Goal: Task Accomplishment & Management: Manage account settings

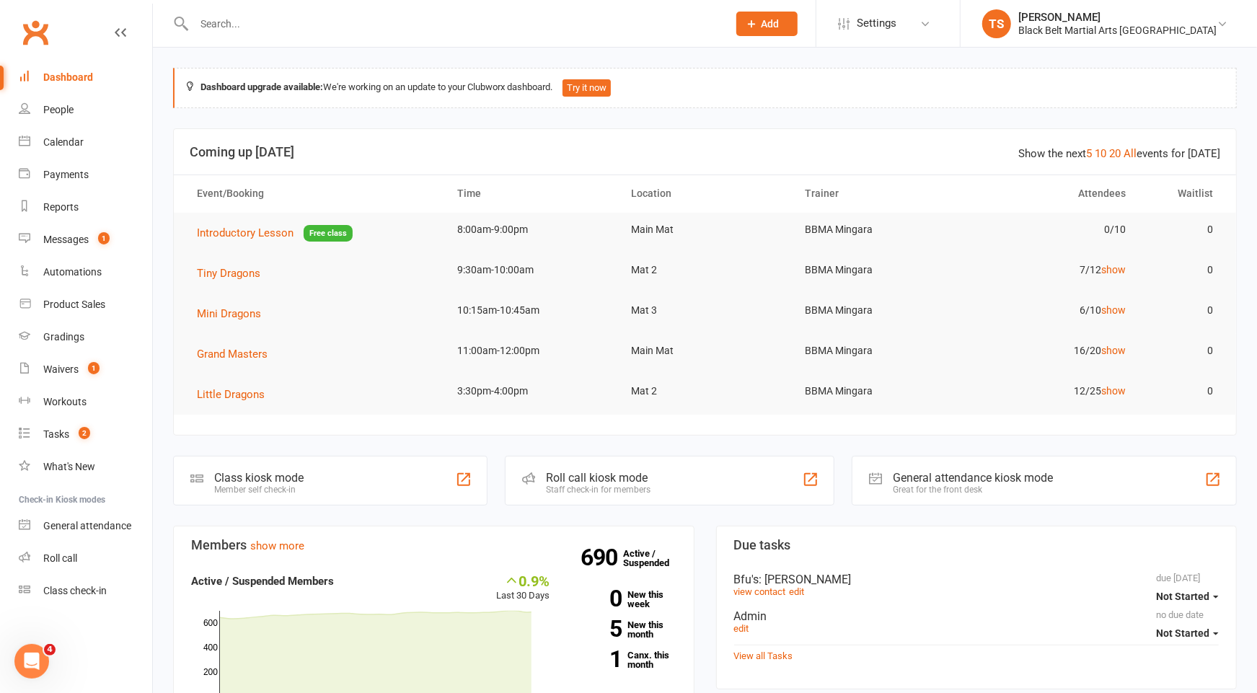
click at [462, 40] on div at bounding box center [445, 23] width 544 height 47
click at [459, 22] on input "text" at bounding box center [454, 24] width 528 height 20
click at [48, 139] on div "Calendar" at bounding box center [63, 142] width 40 height 12
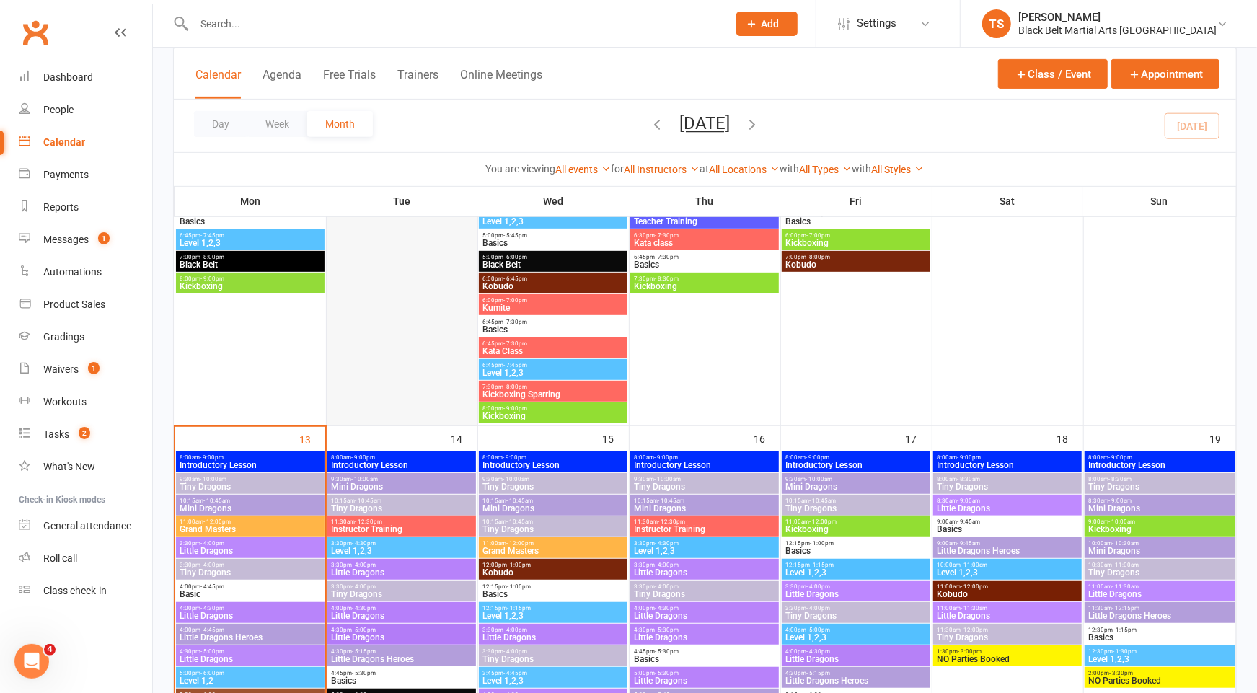
scroll to position [451, 0]
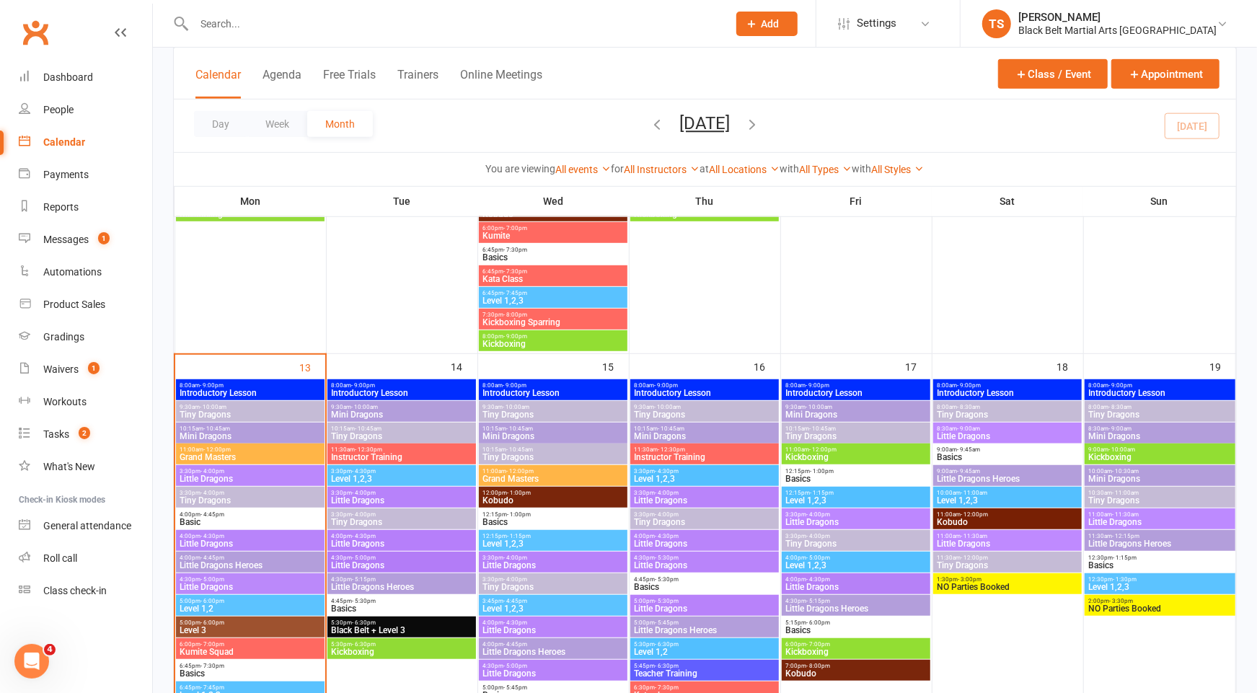
click at [229, 416] on span "Tiny Dragons" at bounding box center [250, 414] width 142 height 9
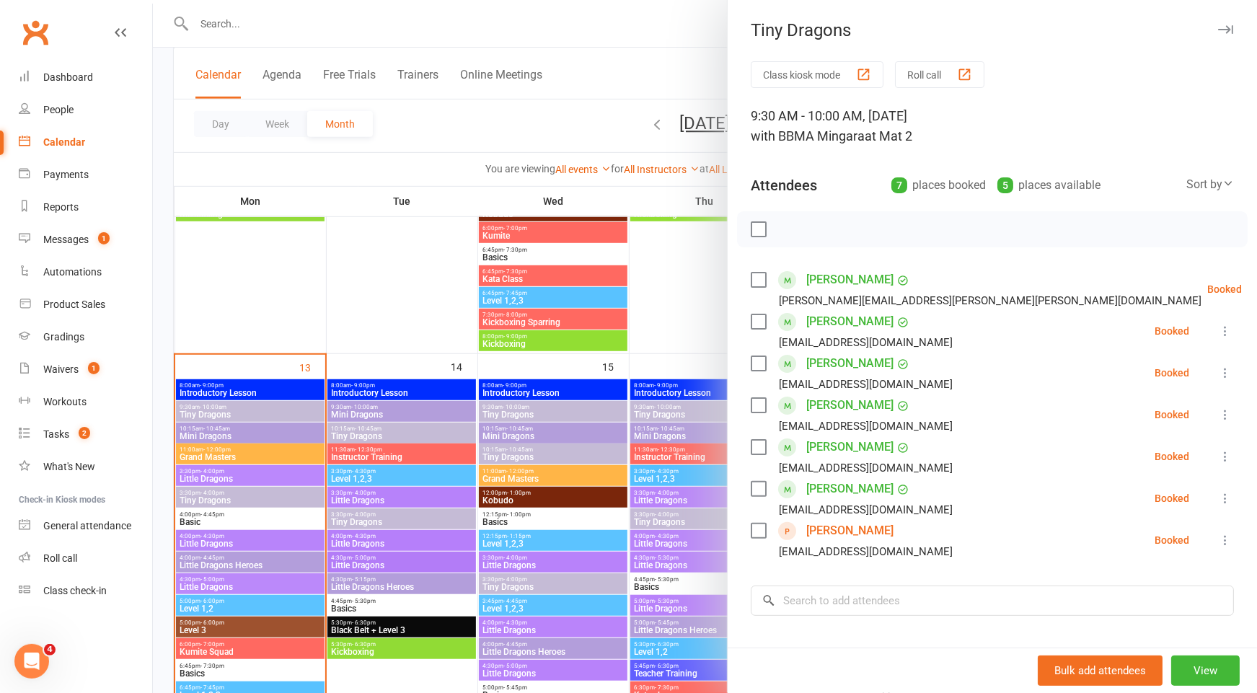
click at [847, 361] on link "Nathaniel Mall" at bounding box center [849, 363] width 87 height 23
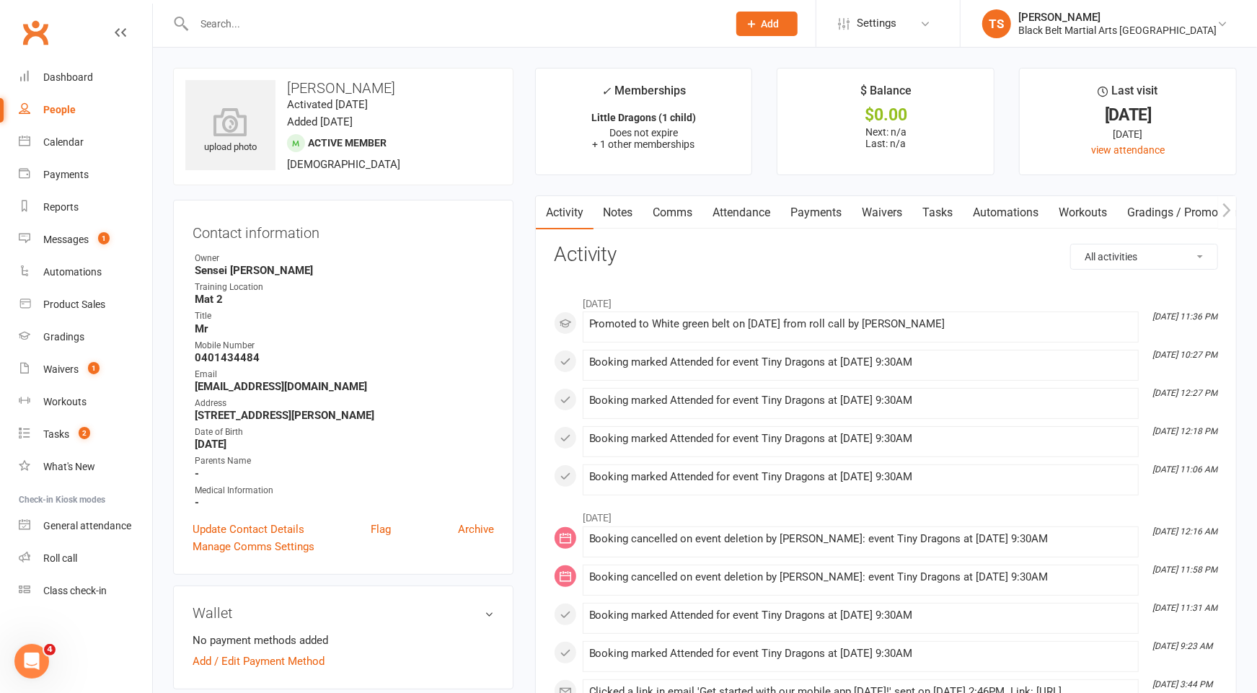
click at [875, 213] on link "Waivers" at bounding box center [882, 212] width 61 height 33
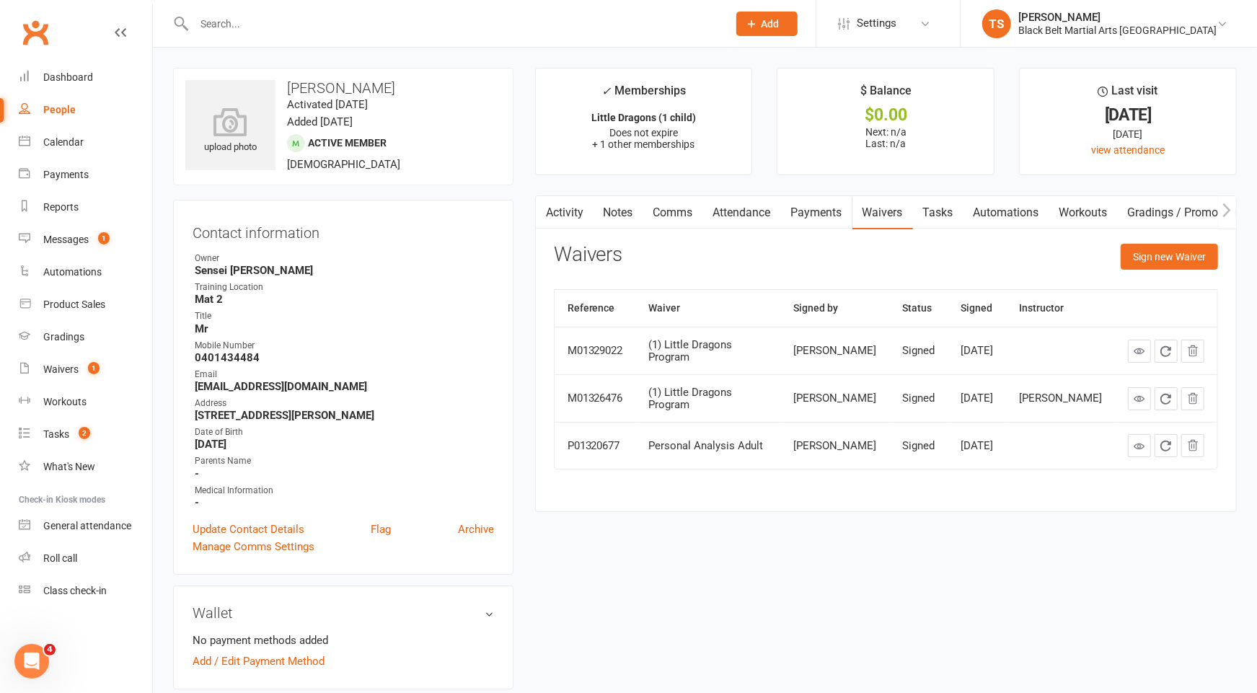
click at [812, 215] on link "Payments" at bounding box center [816, 212] width 71 height 33
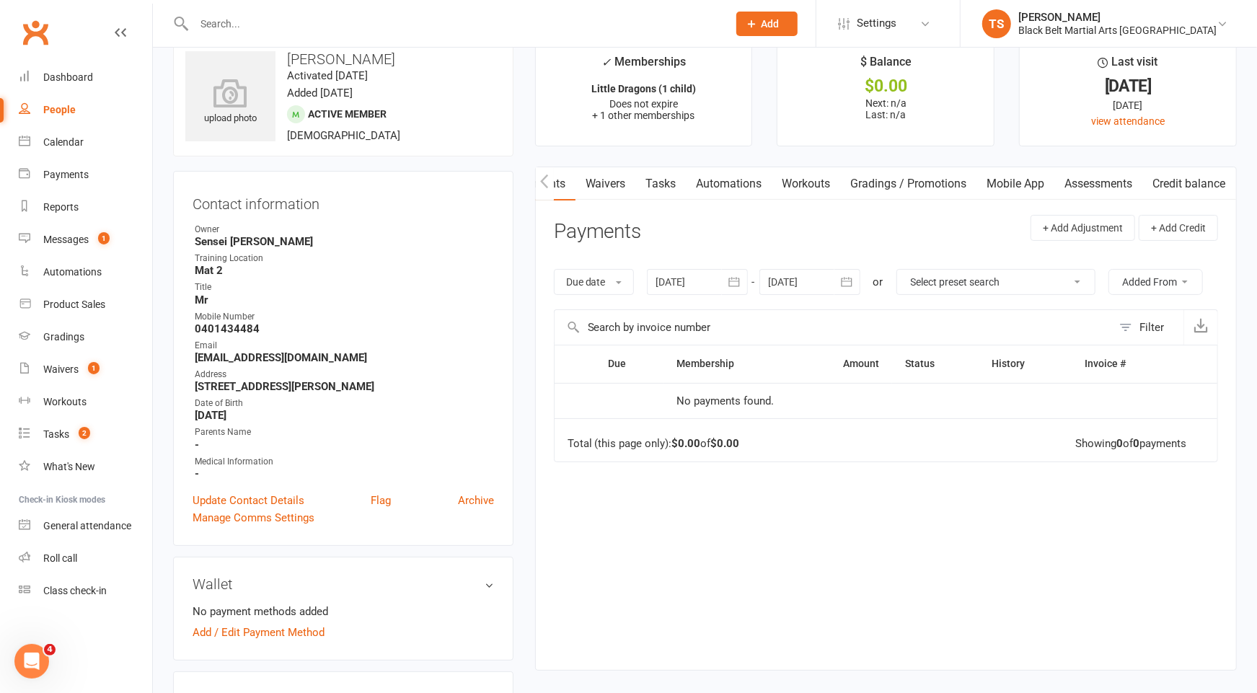
scroll to position [0, 283]
click at [992, 180] on link "Mobile App" at bounding box center [1016, 183] width 78 height 33
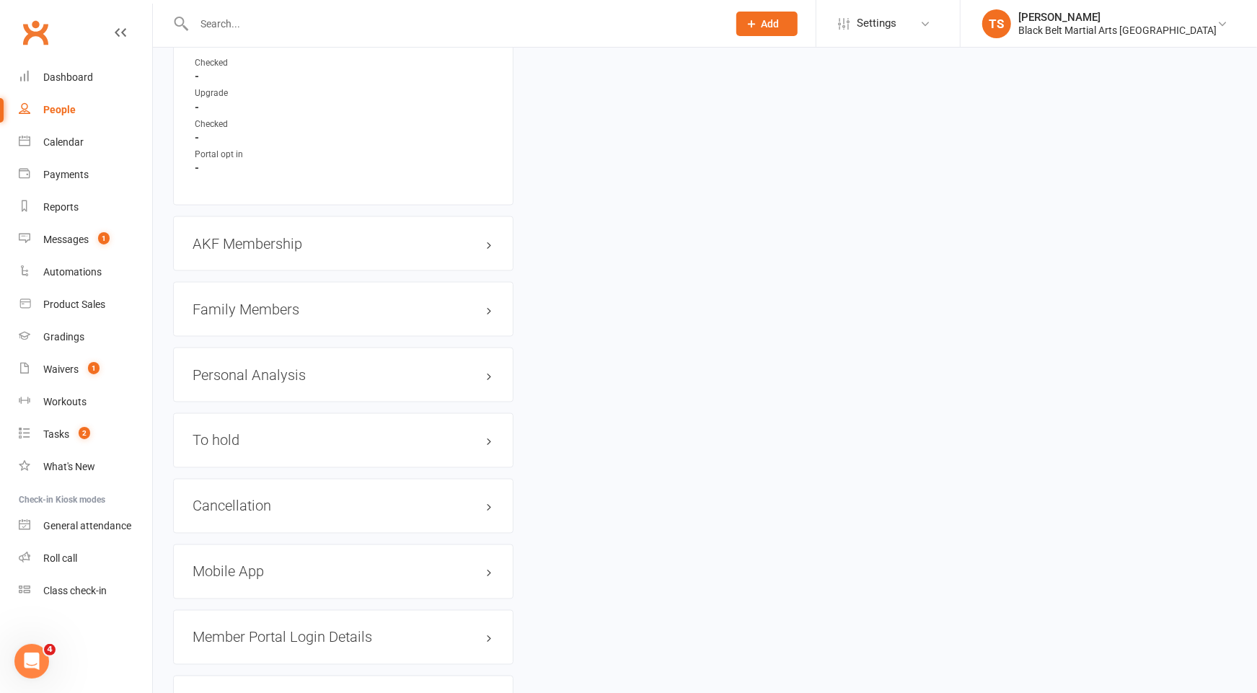
click at [244, 564] on h3 "Mobile App" at bounding box center [343, 572] width 301 height 16
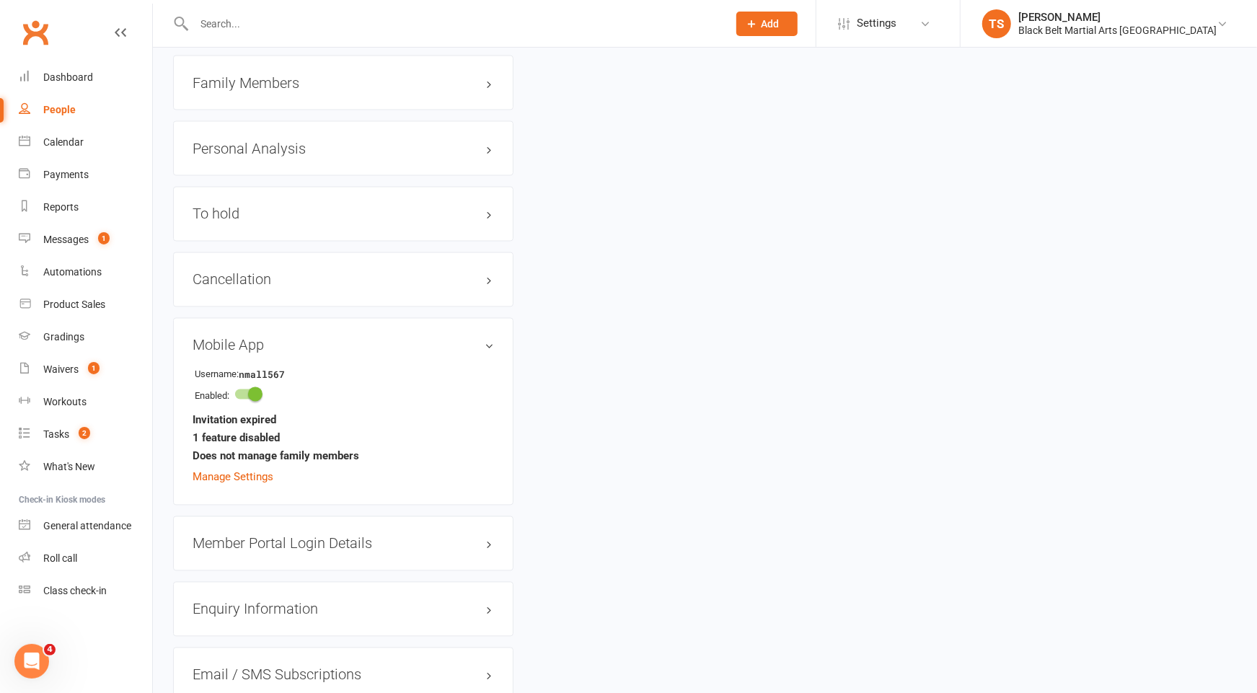
scroll to position [1733, 0]
click at [275, 533] on h3 "Member Portal Login Details" at bounding box center [343, 541] width 301 height 16
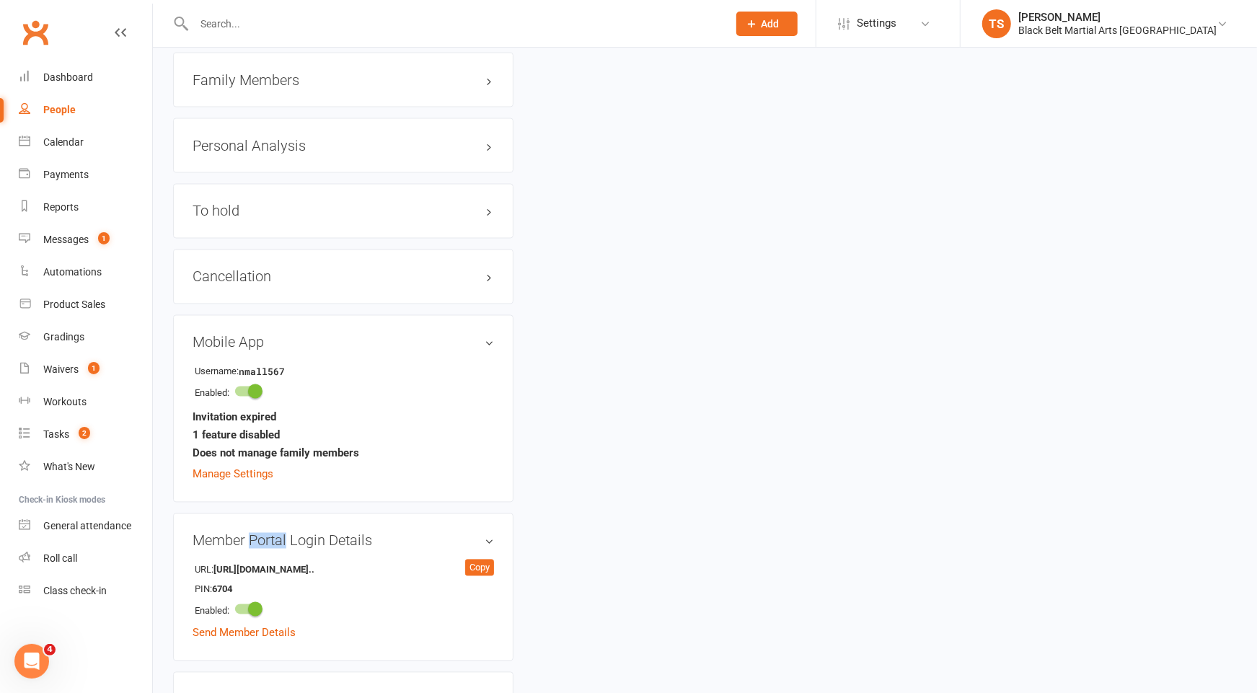
click at [275, 533] on h3 "Member Portal Login Details" at bounding box center [343, 541] width 301 height 16
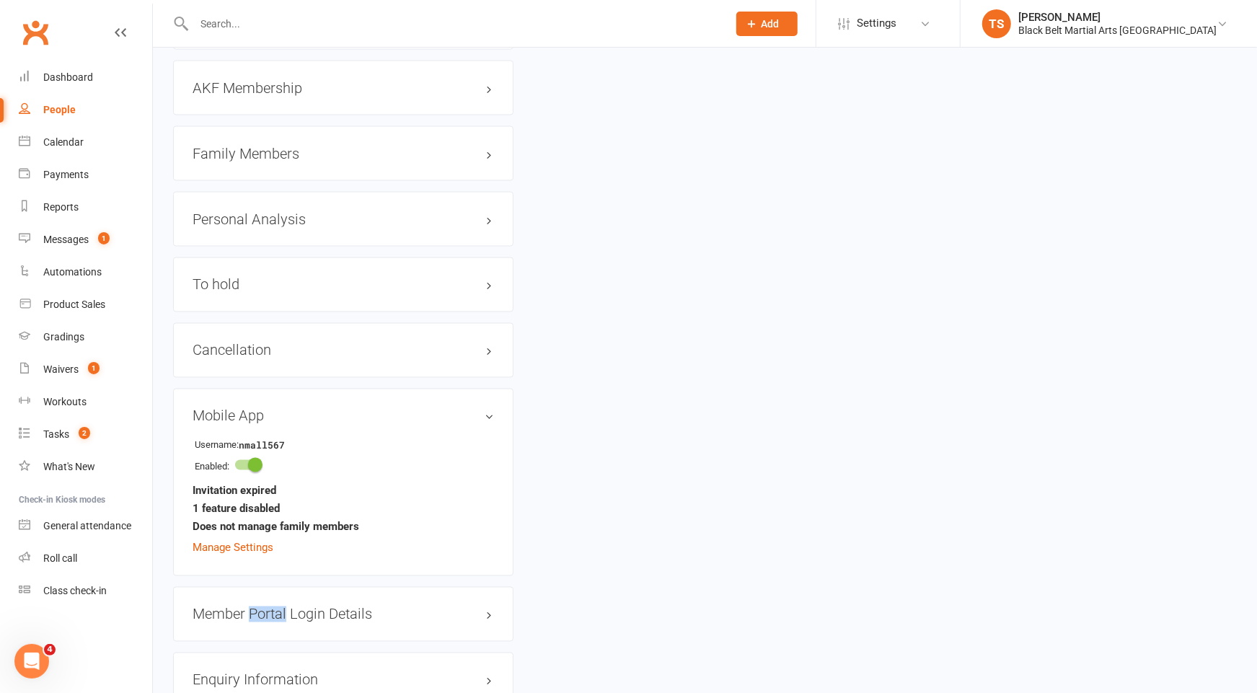
scroll to position [1615, 0]
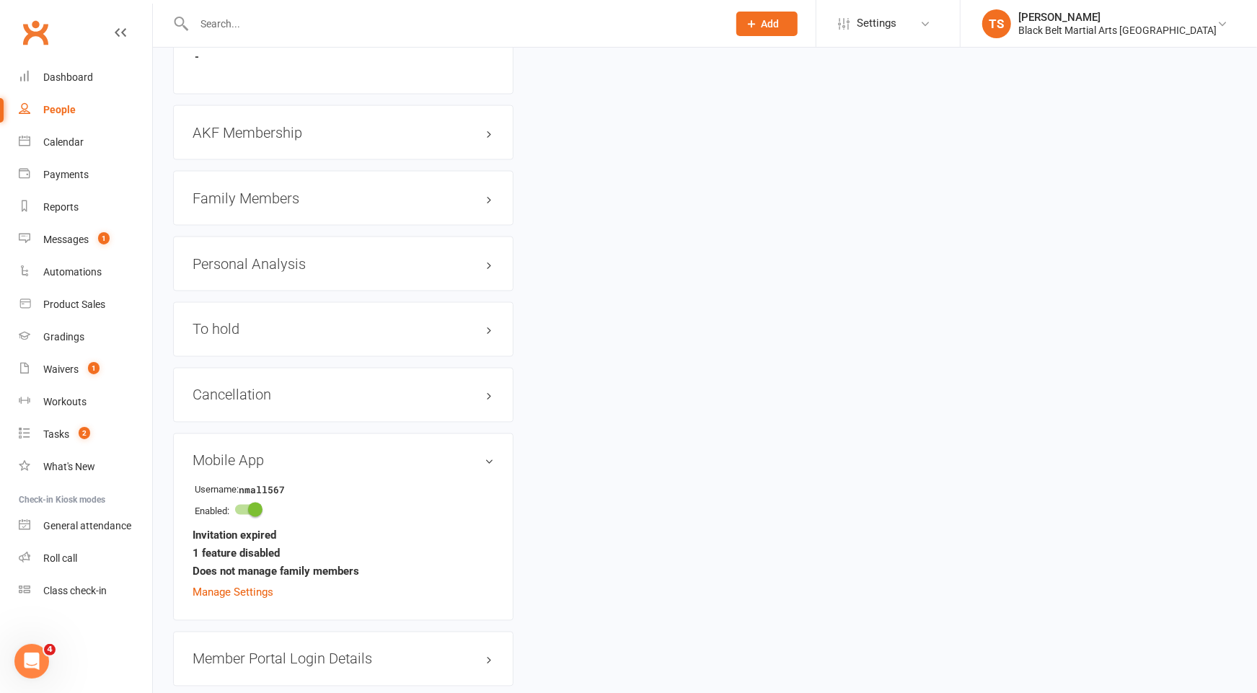
click at [251, 190] on h3 "Family Members" at bounding box center [343, 198] width 301 height 16
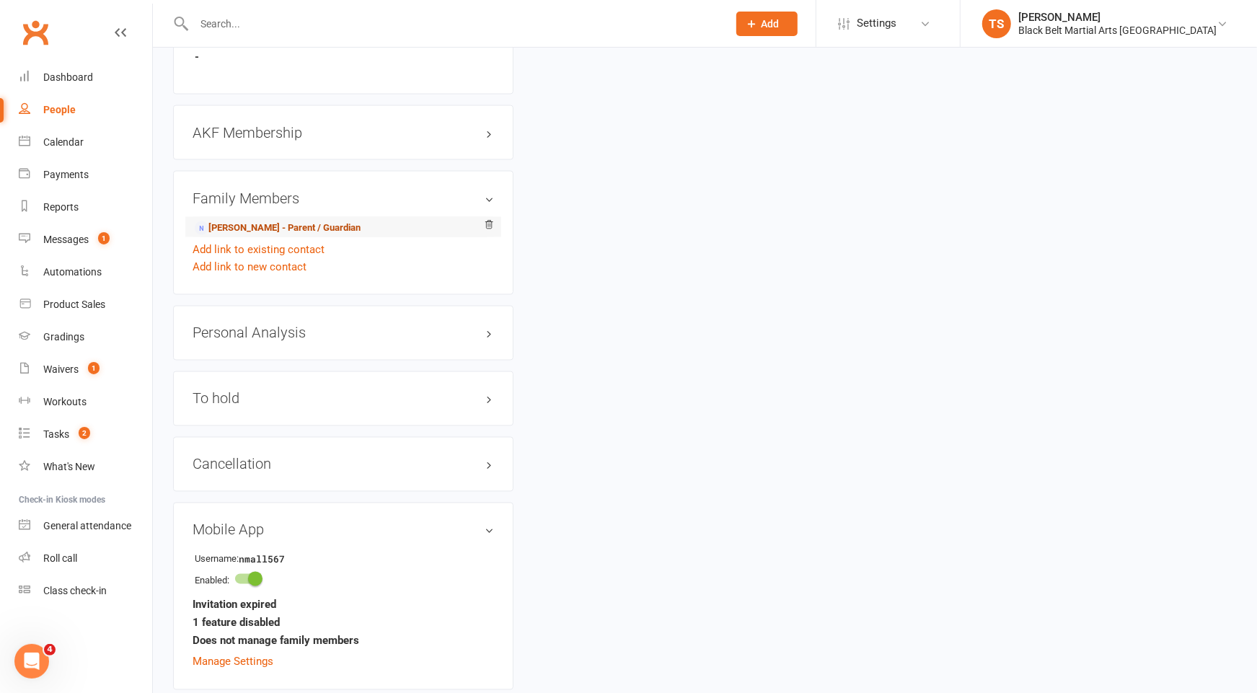
click at [249, 221] on link "Olivia Mall - Parent / Guardian" at bounding box center [278, 228] width 166 height 15
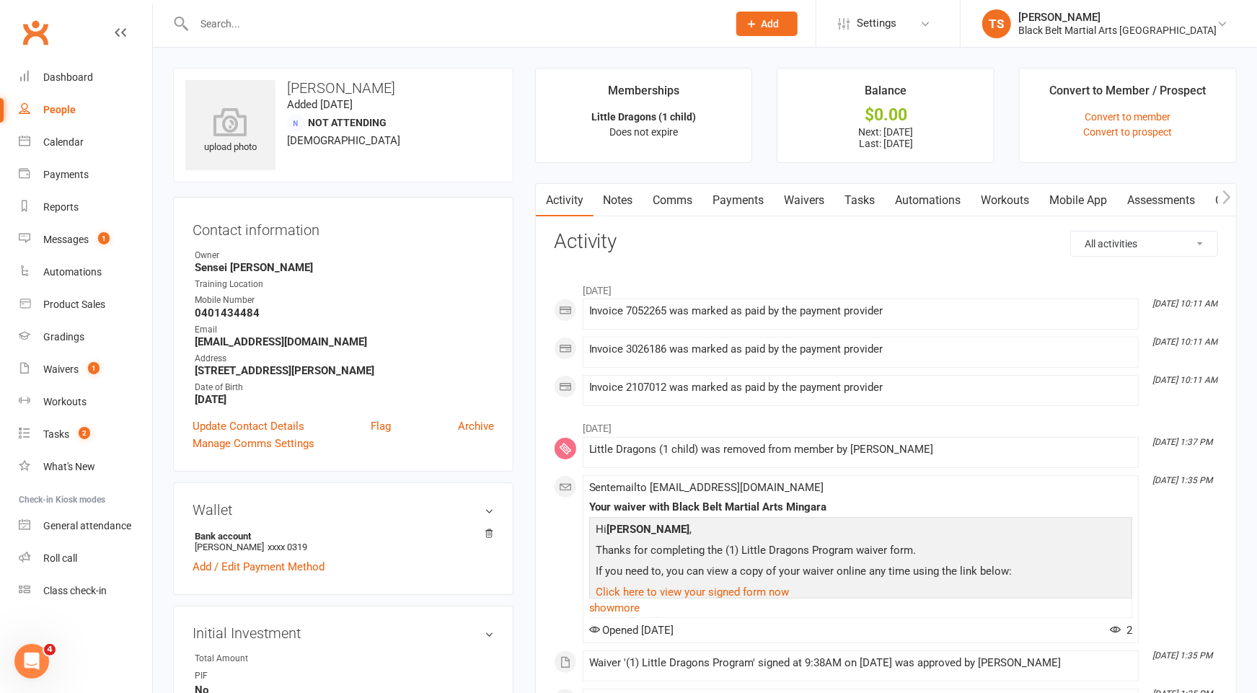
click at [1082, 203] on link "Mobile App" at bounding box center [1079, 200] width 78 height 33
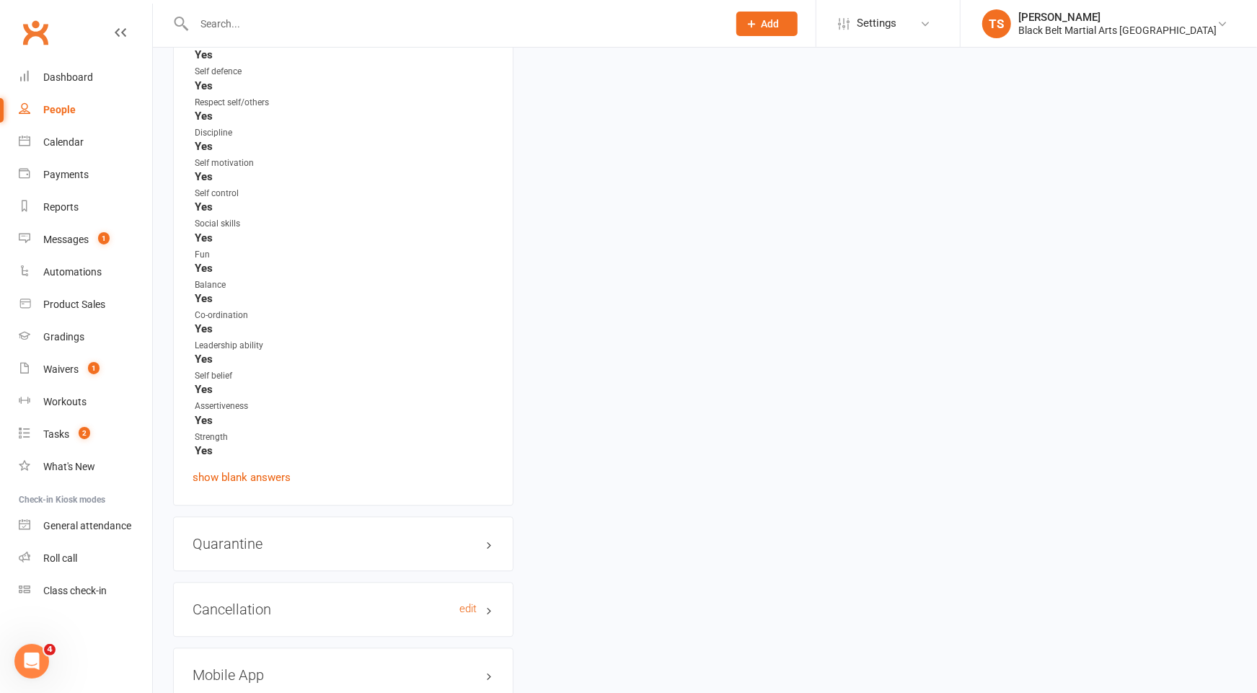
scroll to position [2291, 0]
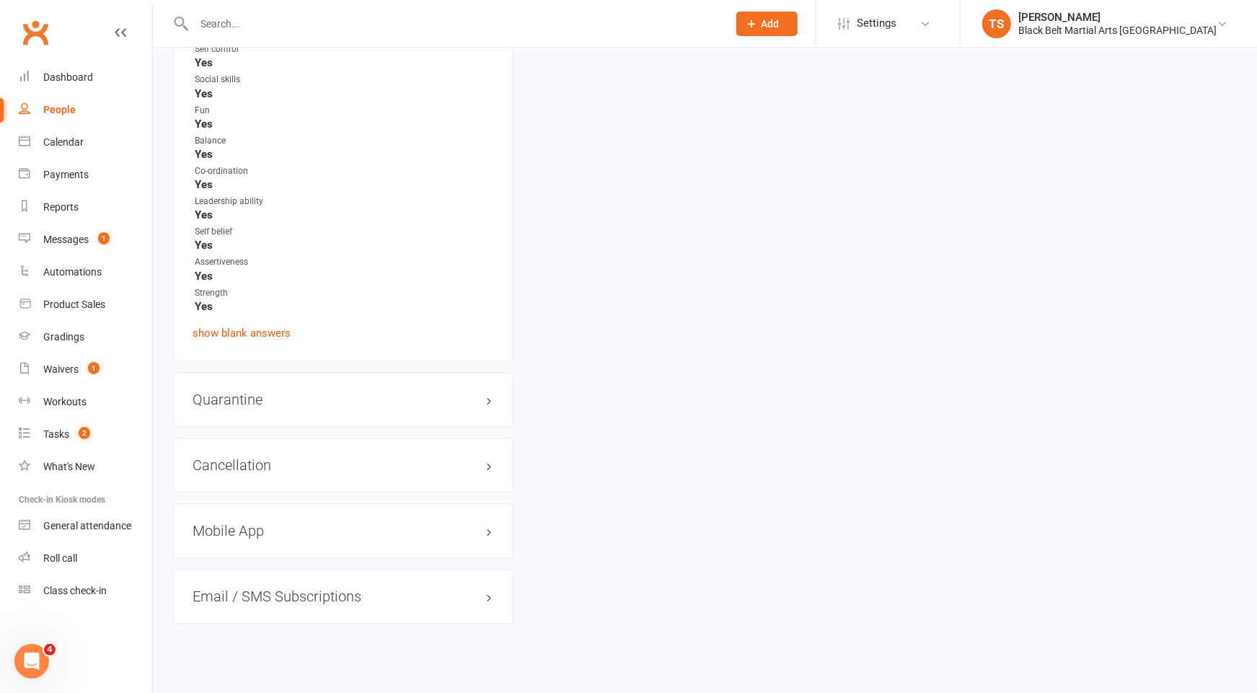
click at [274, 523] on h3 "Mobile App" at bounding box center [343, 531] width 301 height 16
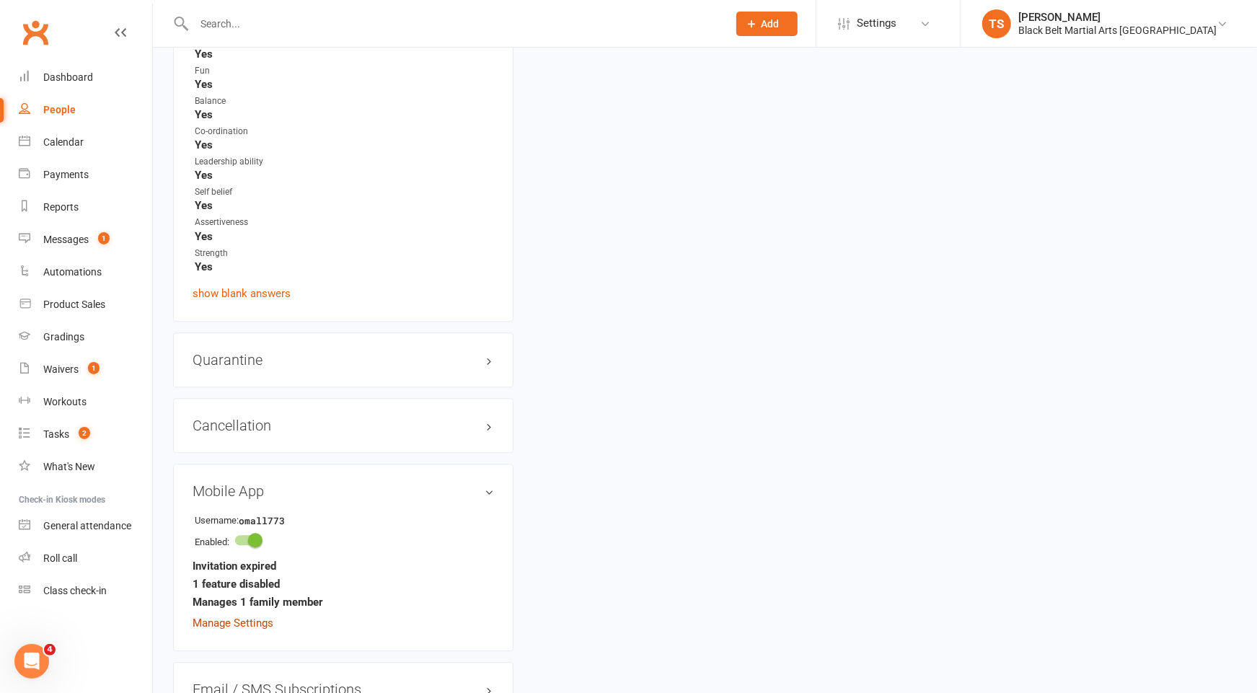
click at [257, 617] on link "Manage Settings" at bounding box center [233, 623] width 81 height 13
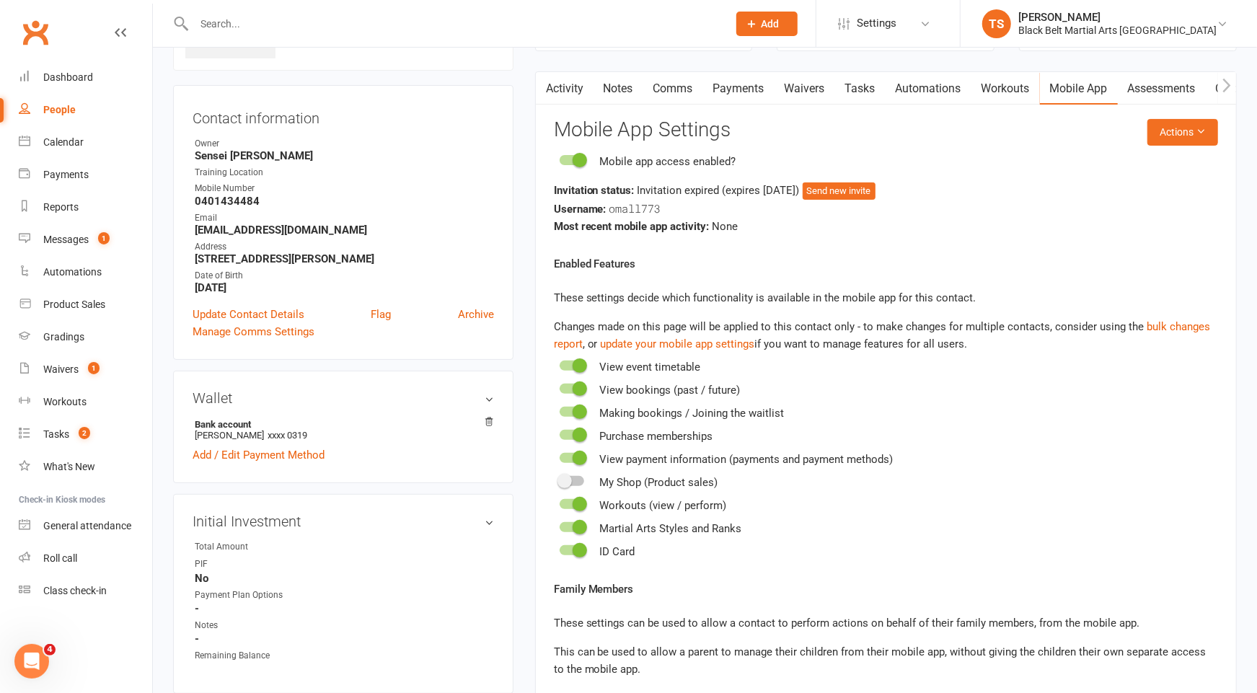
scroll to position [110, 0]
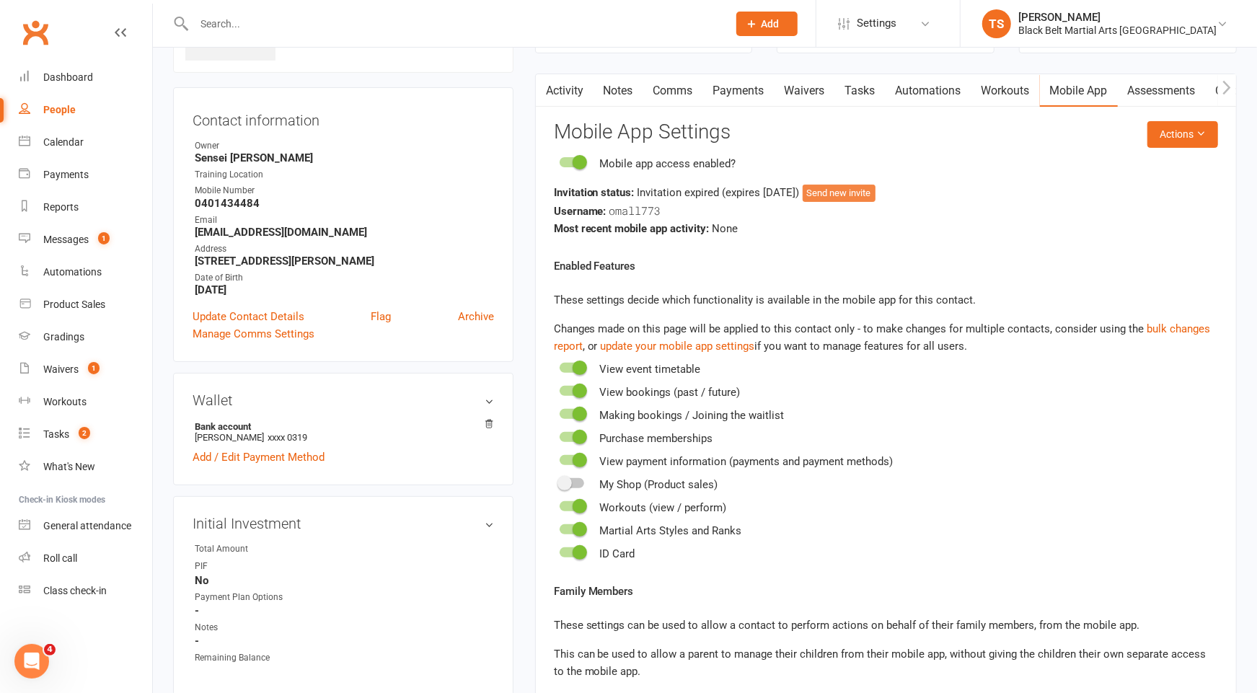
click at [871, 189] on button "Send new invite" at bounding box center [839, 193] width 73 height 17
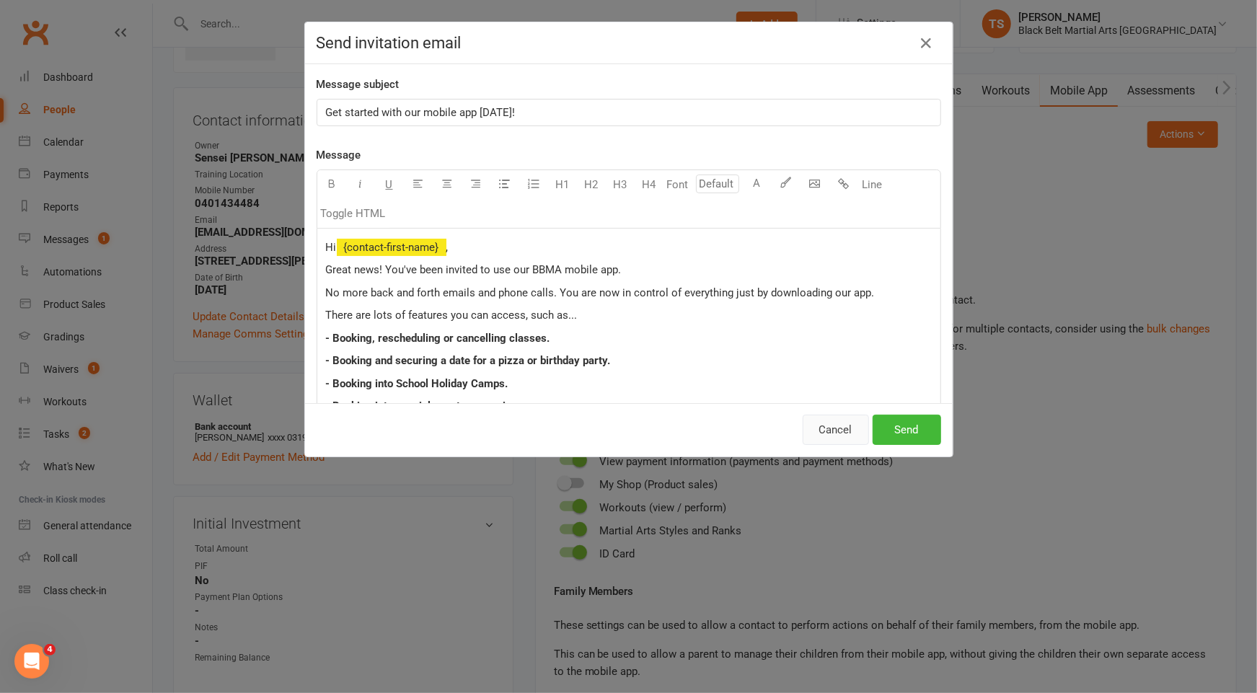
click at [813, 428] on button "Cancel" at bounding box center [836, 430] width 66 height 30
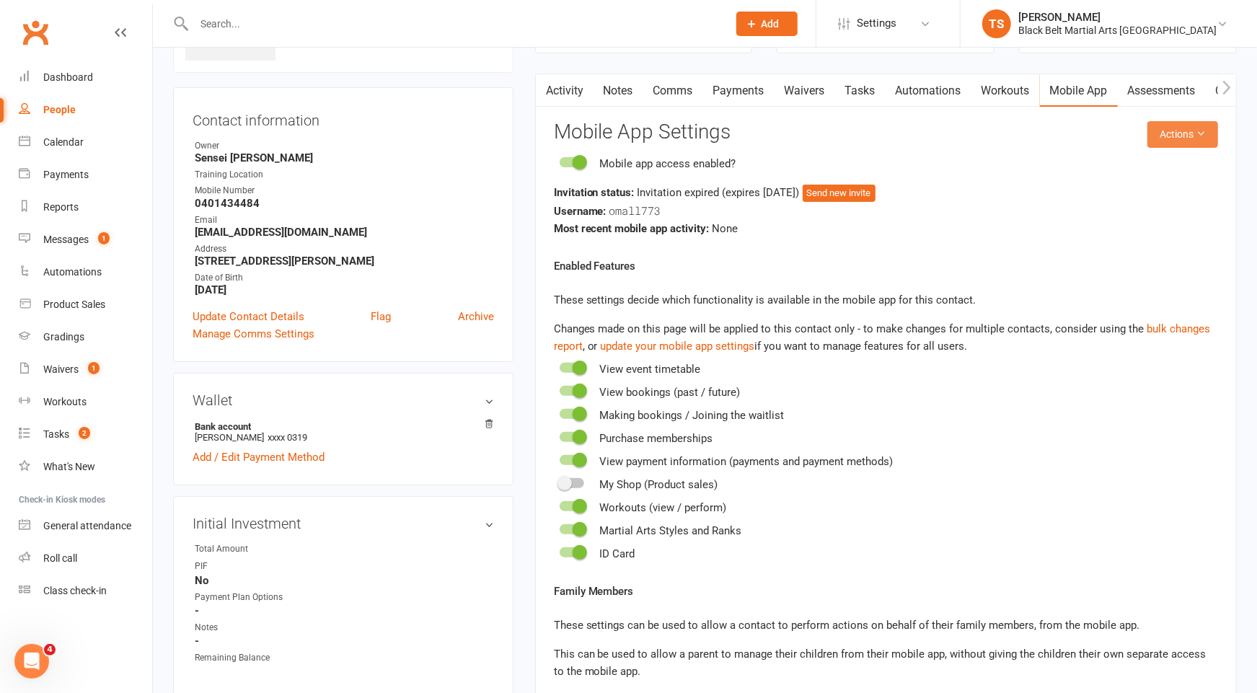
click at [1200, 124] on button "Actions" at bounding box center [1182, 134] width 71 height 26
click at [1172, 195] on link "Send invitation SMS" at bounding box center [1146, 194] width 143 height 29
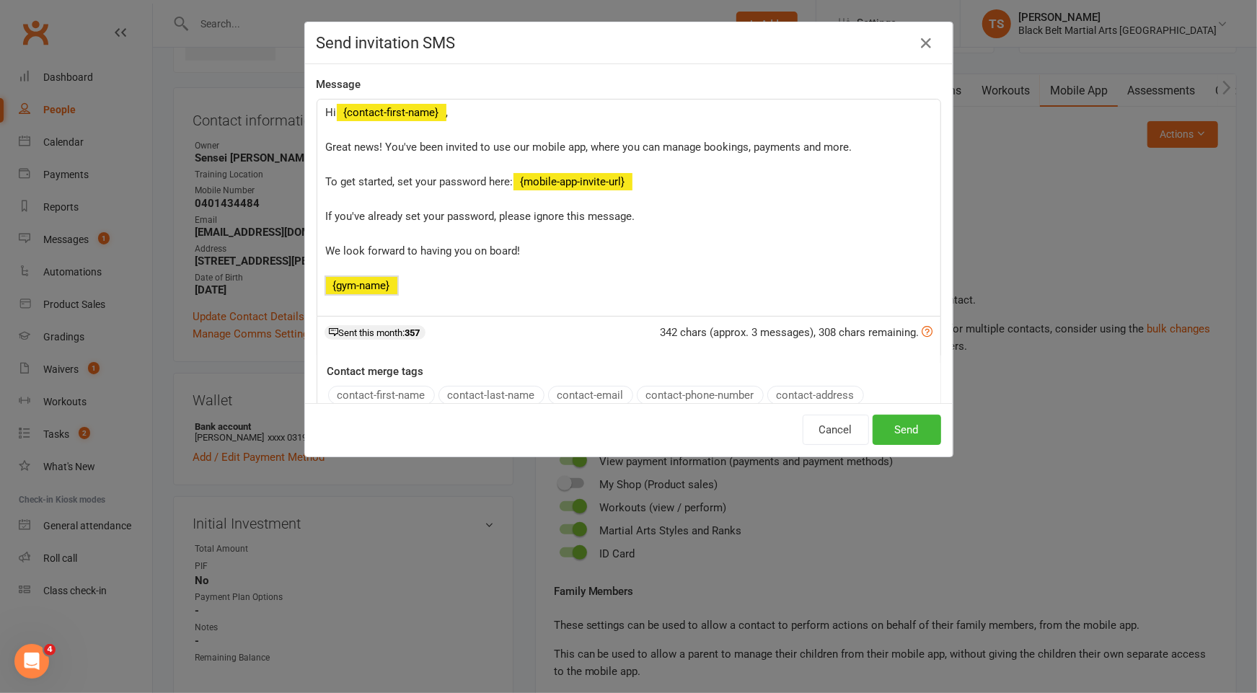
click at [495, 294] on div "Hi ﻿ {contact-first-name} , ﻿ Great news! You've been invited to use our mobile…" at bounding box center [628, 208] width 623 height 216
click at [499, 293] on p "﻿ {gym-name}" at bounding box center [629, 285] width 606 height 17
click at [896, 426] on button "Send" at bounding box center [907, 430] width 69 height 30
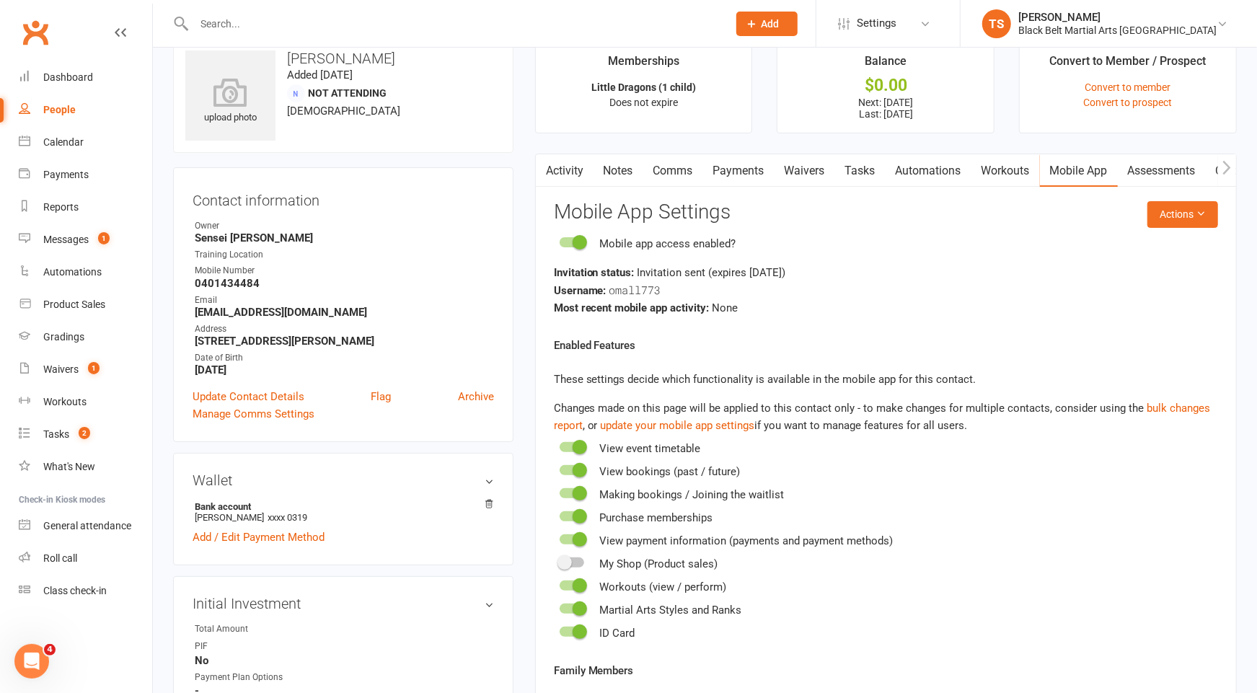
scroll to position [0, 0]
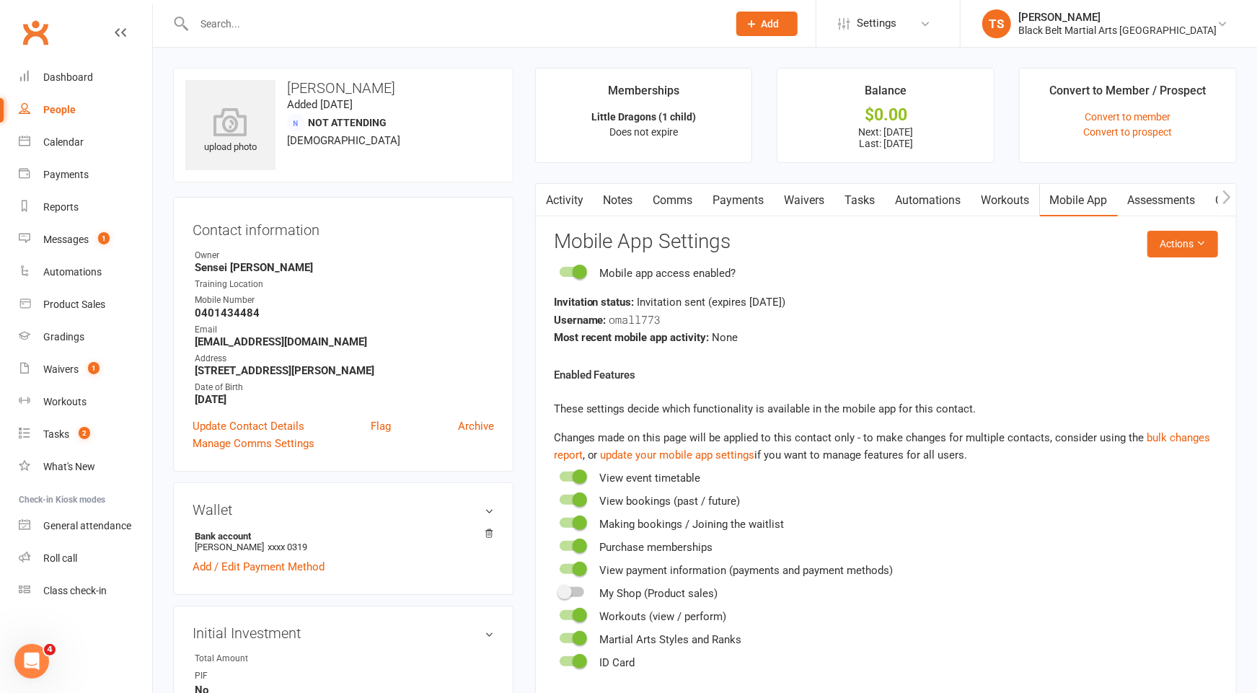
click at [616, 344] on div "Most recent mobile app activity: None" at bounding box center [886, 337] width 664 height 17
click at [1142, 31] on div "Black Belt Martial Arts [GEOGRAPHIC_DATA]" at bounding box center [1117, 30] width 198 height 13
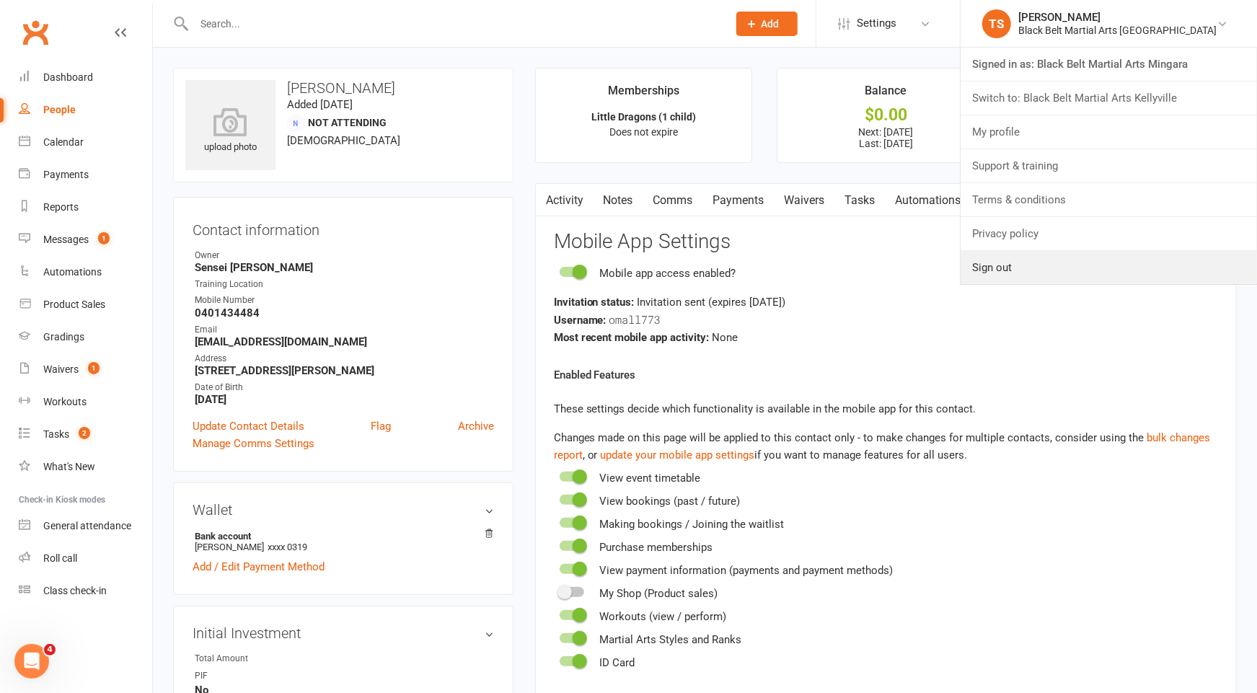
click at [1096, 265] on link "Sign out" at bounding box center [1109, 267] width 296 height 33
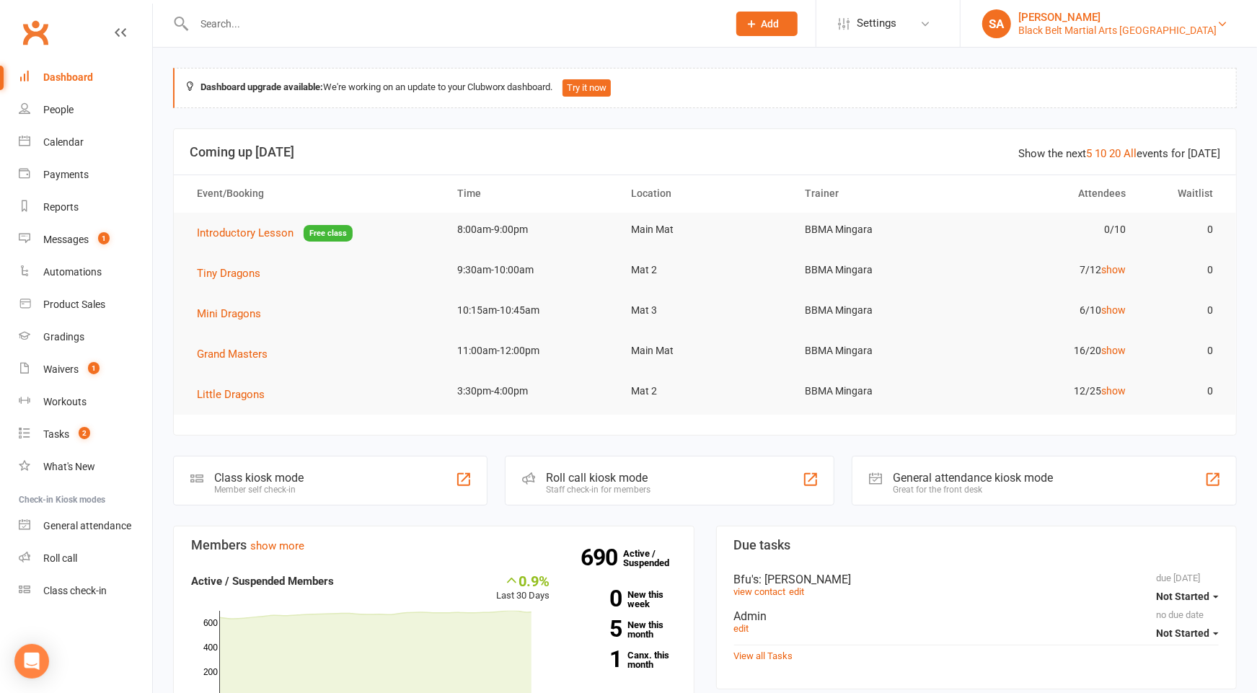
click at [1219, 30] on link "SA Sensei [PERSON_NAME] Belt Martial Arts Mingara" at bounding box center [1108, 23] width 253 height 29
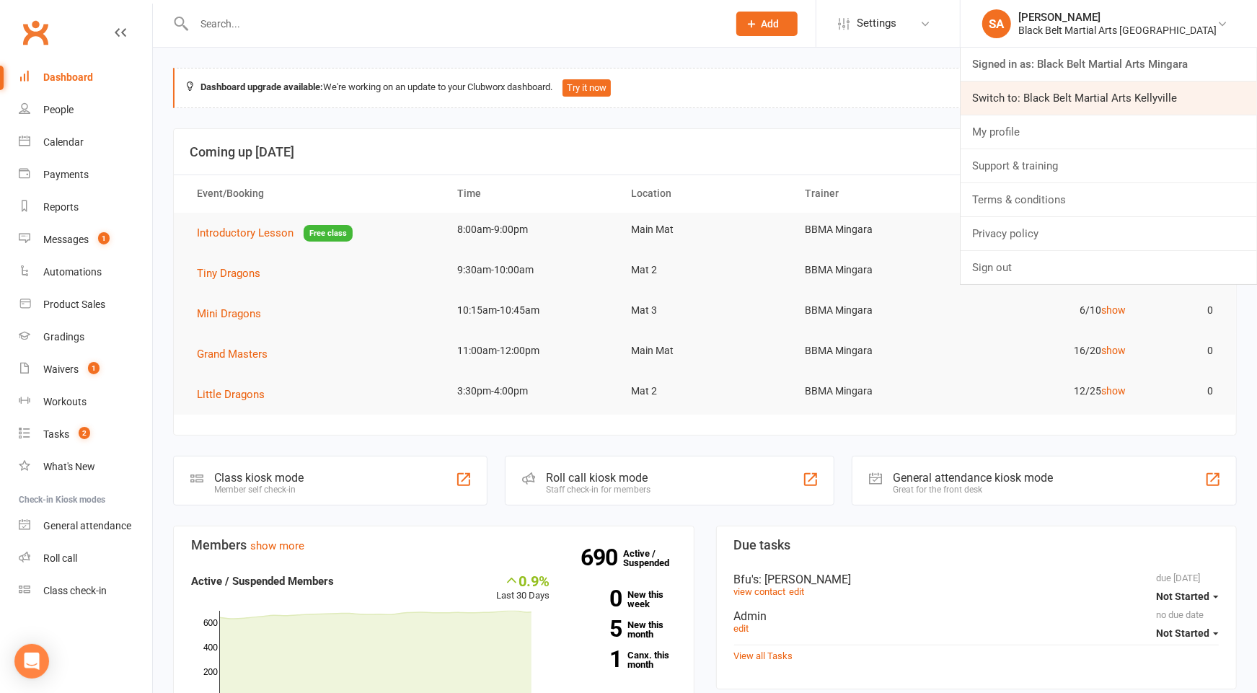
click at [1192, 87] on link "Switch to: Black Belt Martial Arts Kellyville" at bounding box center [1109, 97] width 296 height 33
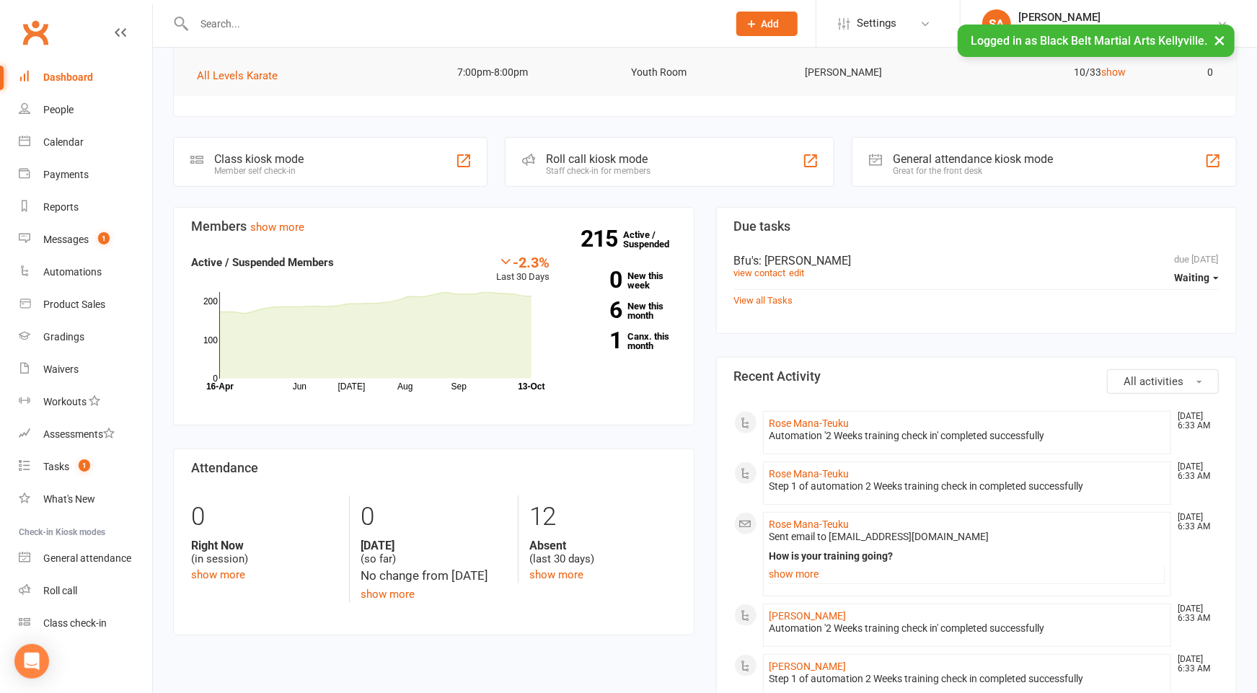
scroll to position [261, 0]
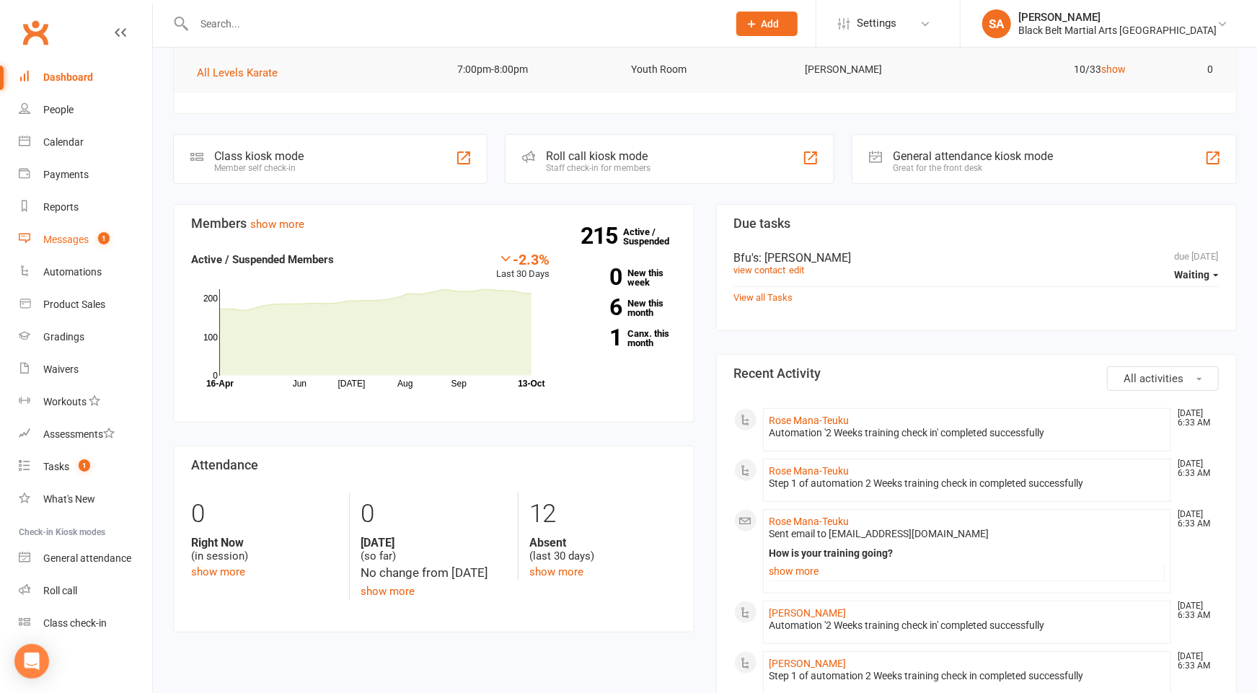
drag, startPoint x: 82, startPoint y: 248, endPoint x: 92, endPoint y: 248, distance: 9.4
click at [83, 248] on link "Messages 1" at bounding box center [85, 240] width 133 height 32
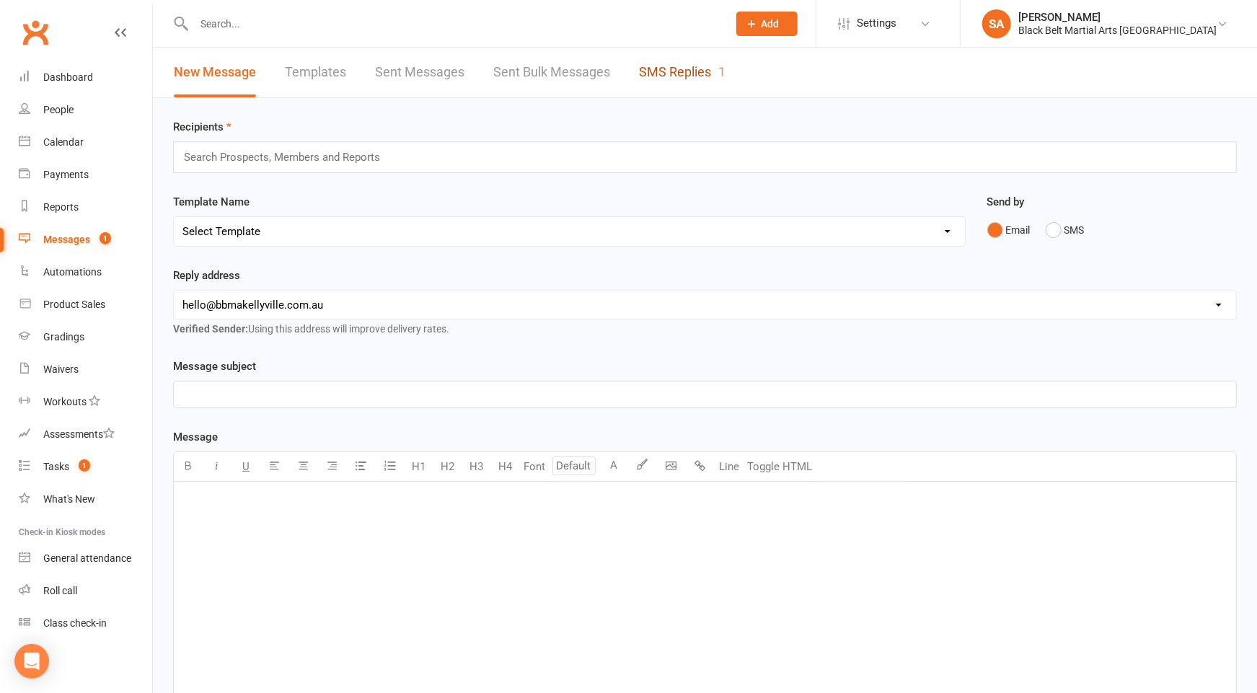
drag, startPoint x: 687, startPoint y: 65, endPoint x: 664, endPoint y: 70, distance: 22.9
click at [686, 65] on link "SMS Replies 1" at bounding box center [682, 73] width 87 height 50
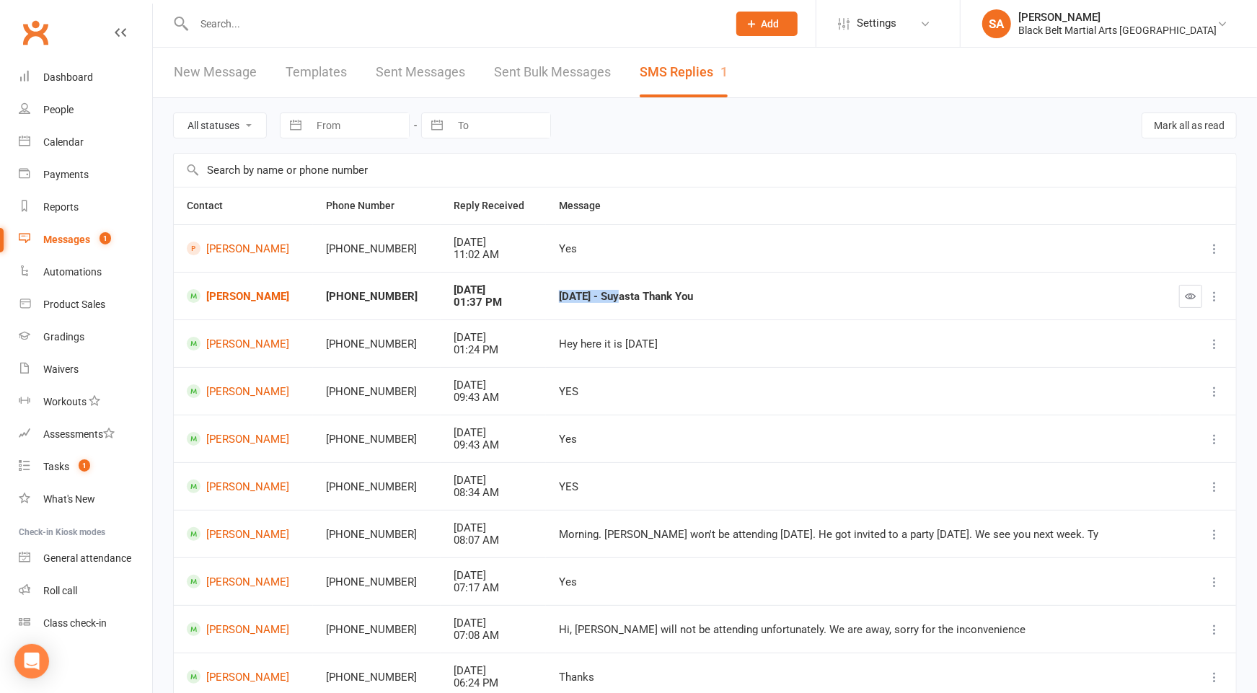
drag, startPoint x: 638, startPoint y: 297, endPoint x: 573, endPoint y: 296, distance: 64.9
click at [573, 297] on td "25 July 1994 - Suyasta Thank You" at bounding box center [853, 296] width 614 height 48
copy div "25 July 1994"
click at [1194, 122] on button "Mark all as read" at bounding box center [1189, 125] width 95 height 26
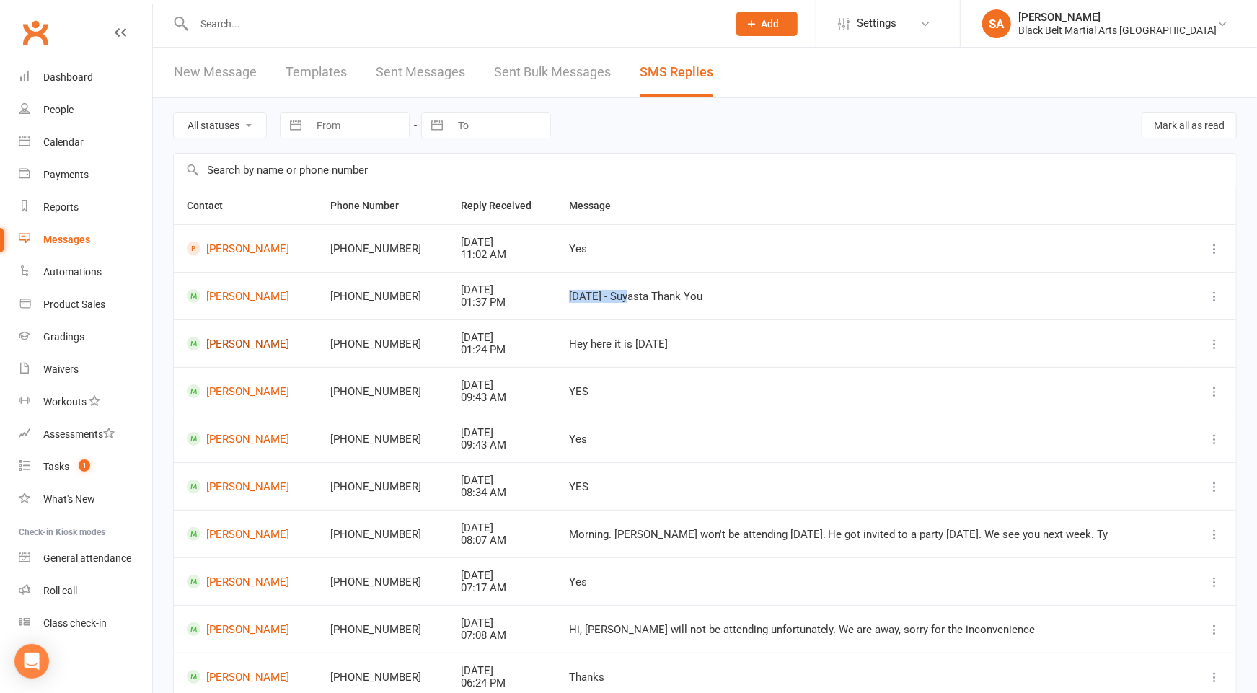
click at [233, 337] on link "Marlee Rose" at bounding box center [246, 344] width 118 height 14
click at [224, 296] on link "Suyasta Budhathoki" at bounding box center [246, 296] width 118 height 14
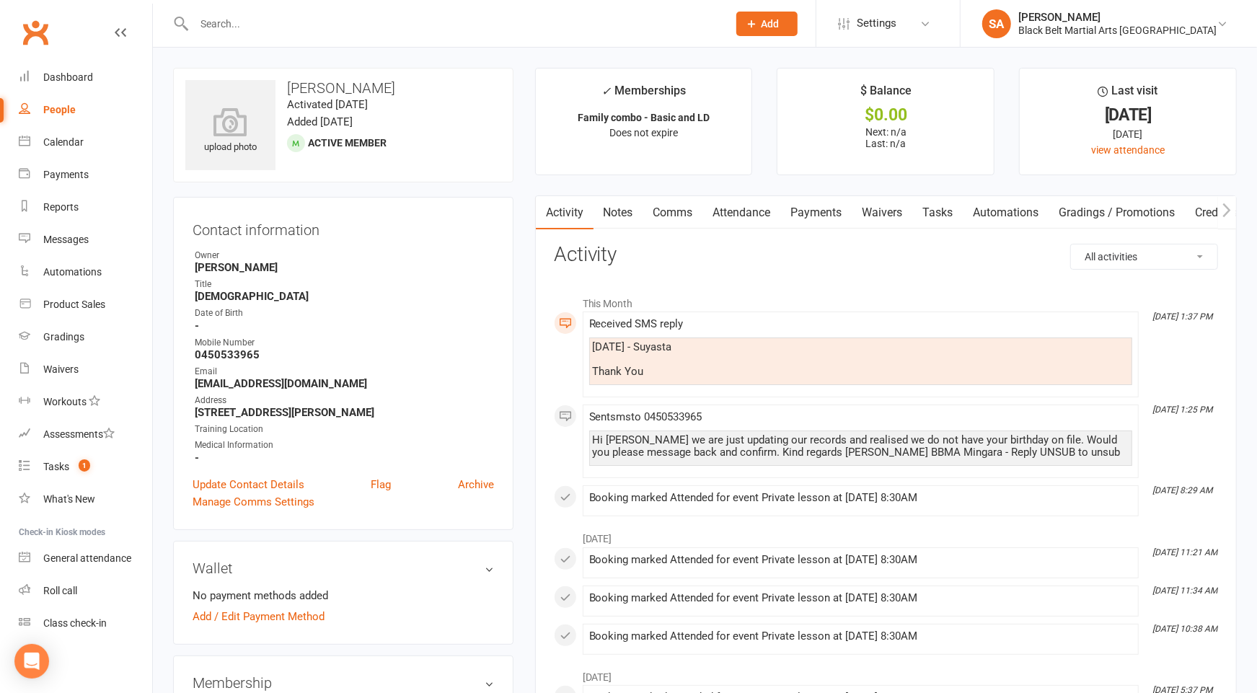
scroll to position [107, 0]
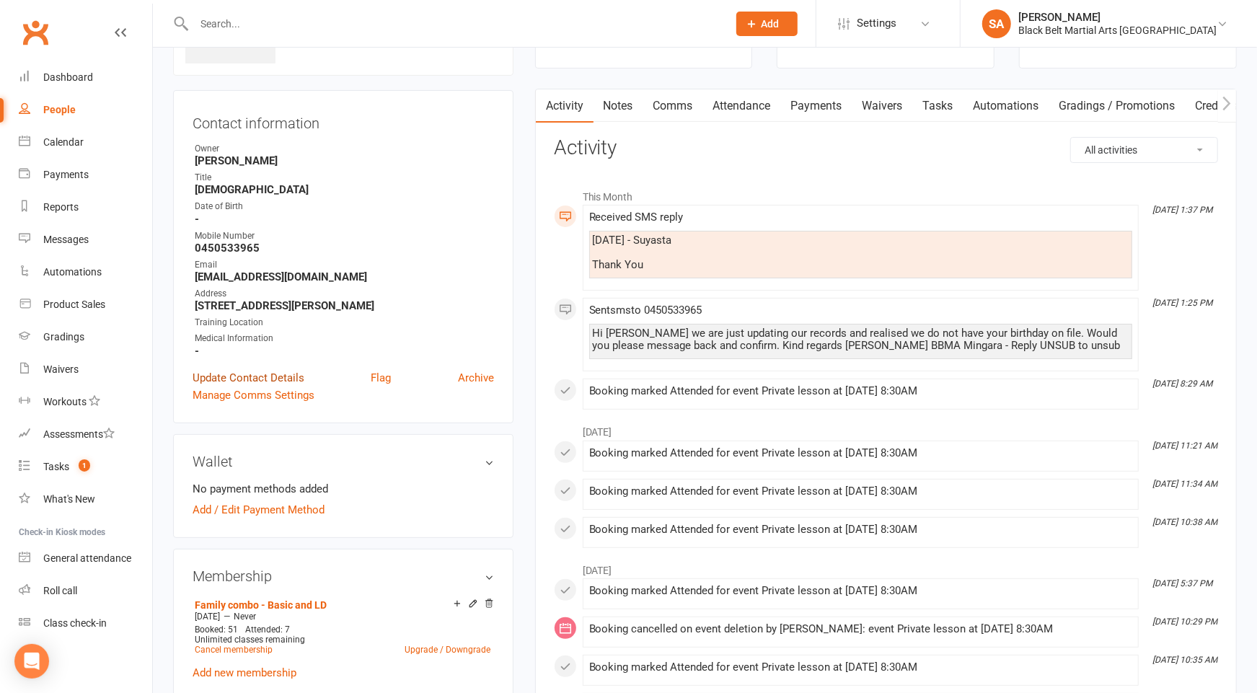
click at [262, 378] on link "Update Contact Details" at bounding box center [249, 377] width 112 height 17
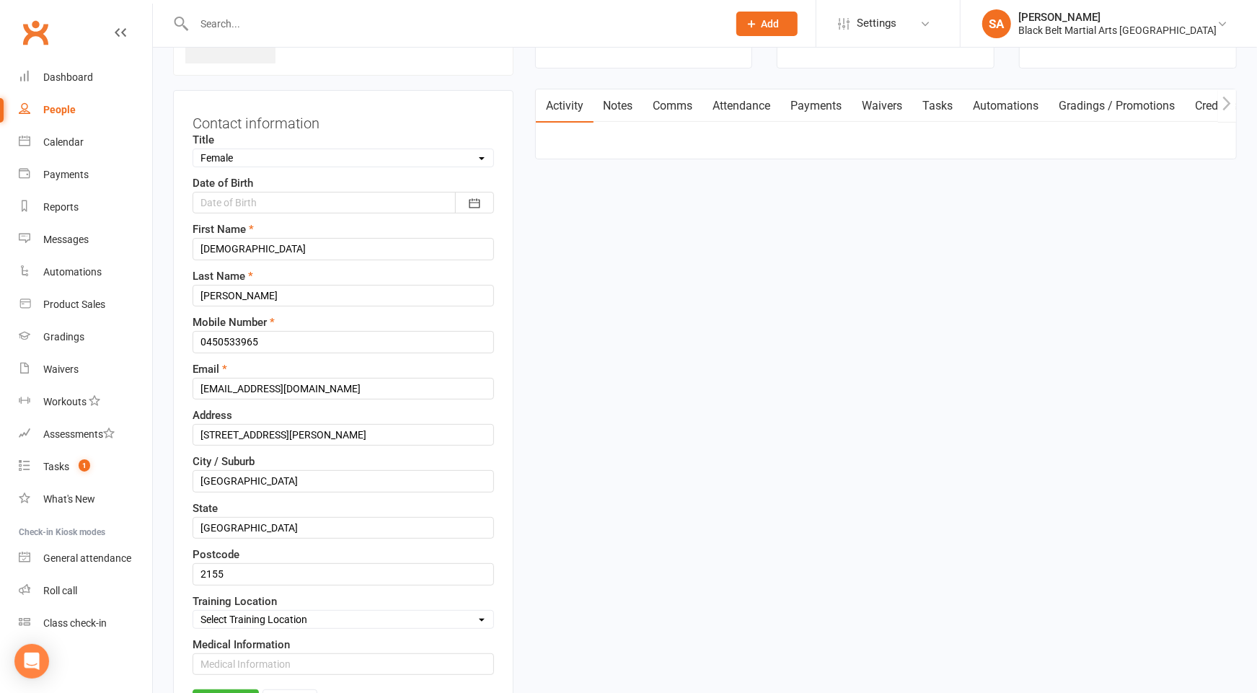
scroll to position [67, 0]
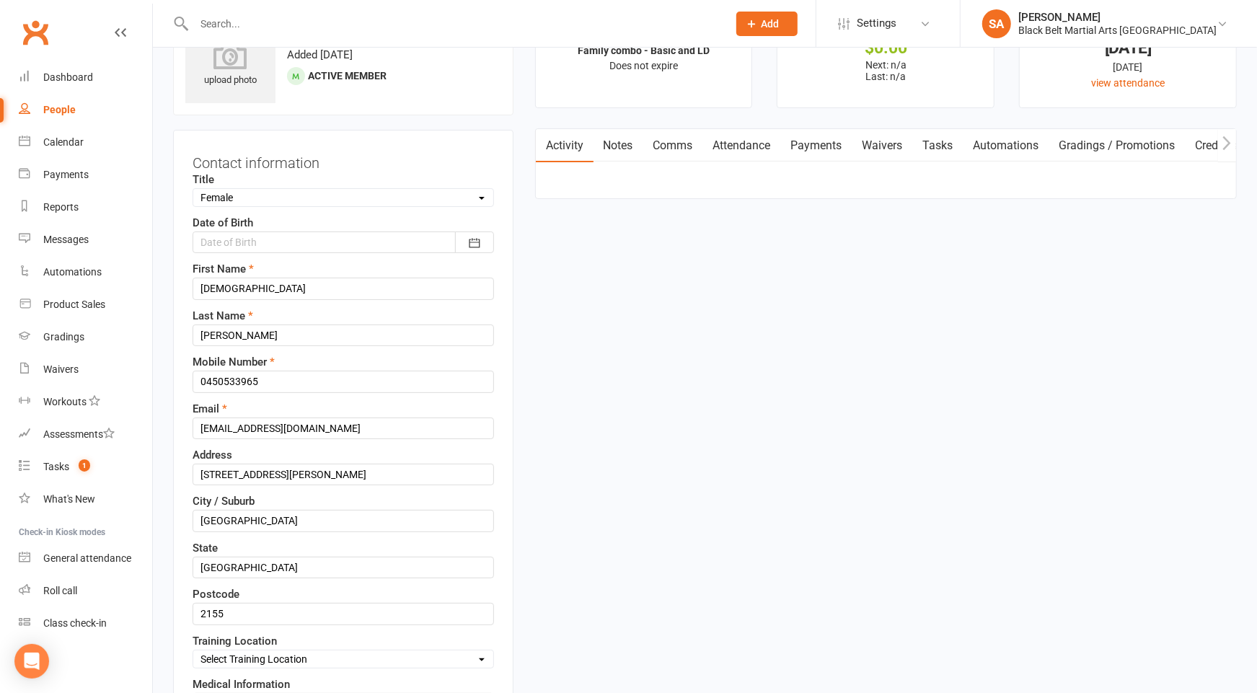
click at [246, 242] on div at bounding box center [343, 242] width 301 height 22
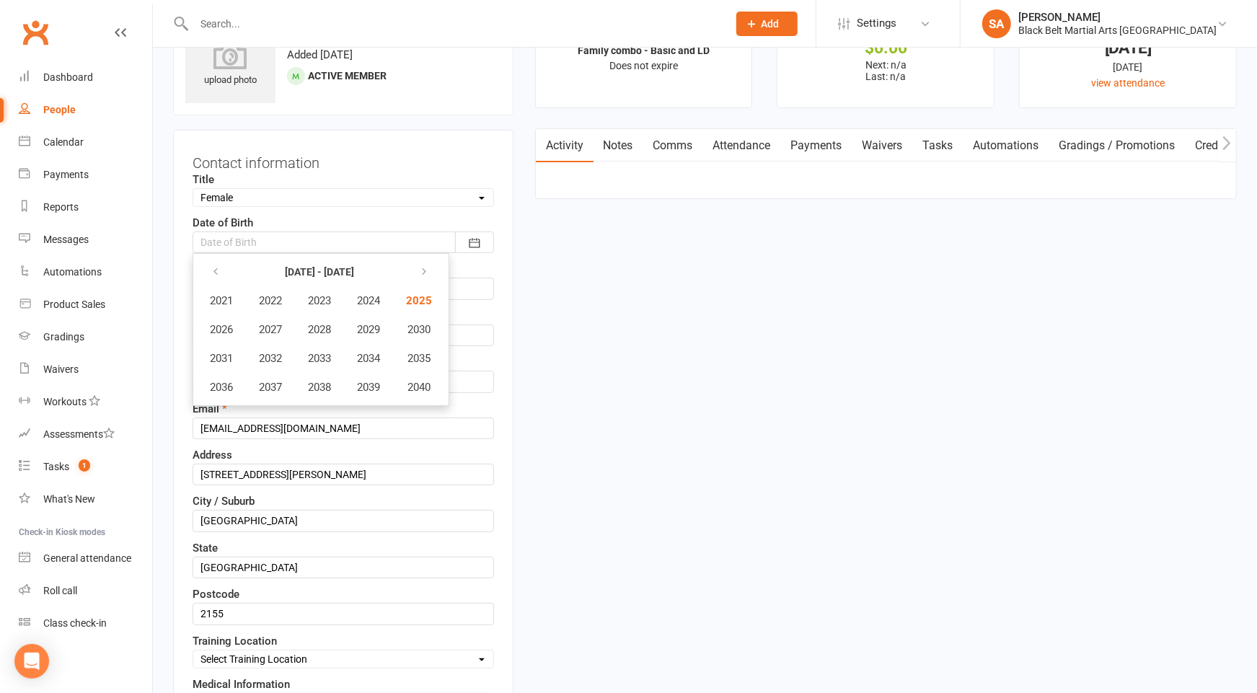
click at [250, 237] on div at bounding box center [343, 242] width 301 height 22
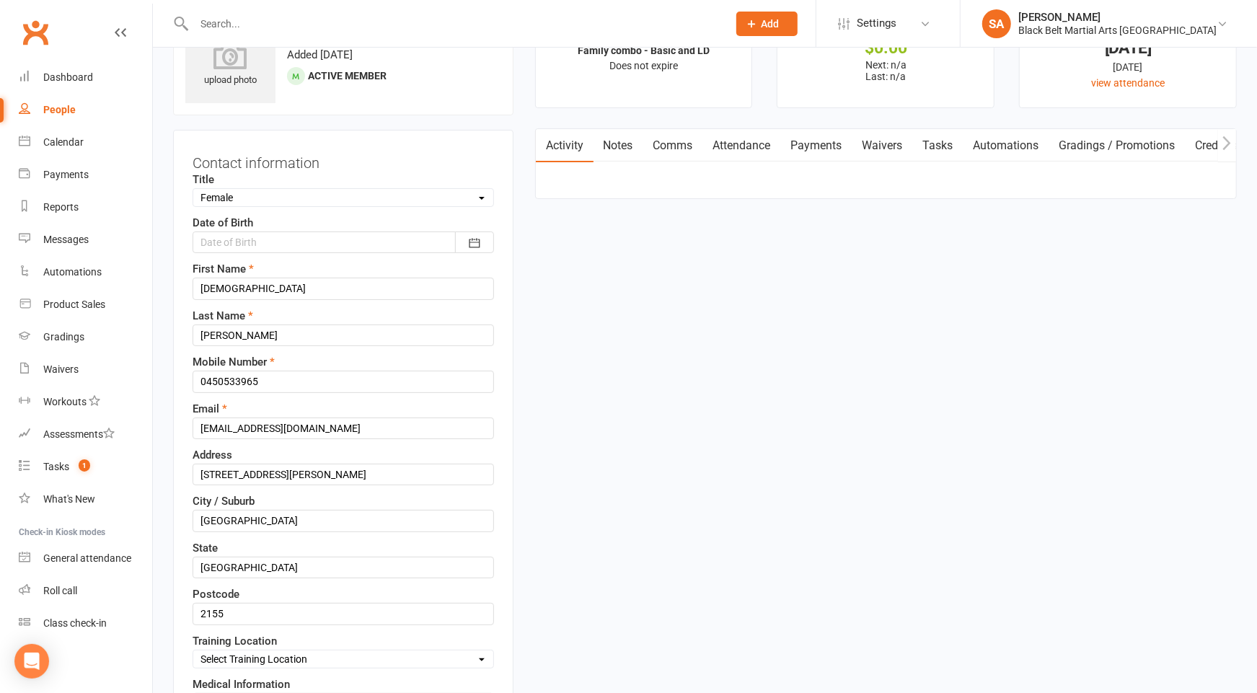
click at [249, 237] on div at bounding box center [343, 242] width 301 height 22
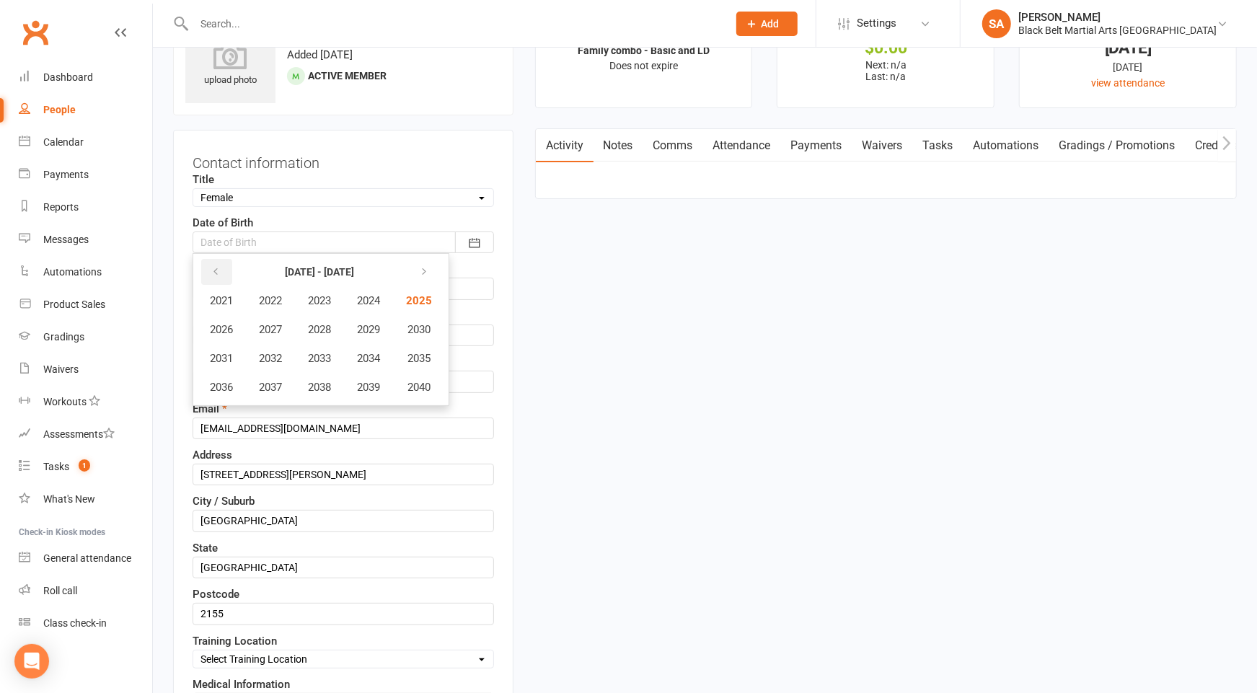
click at [211, 266] on icon "button" at bounding box center [216, 272] width 10 height 12
click at [363, 357] on span "1994" at bounding box center [368, 358] width 23 height 13
click at [244, 355] on button "July" at bounding box center [229, 358] width 63 height 27
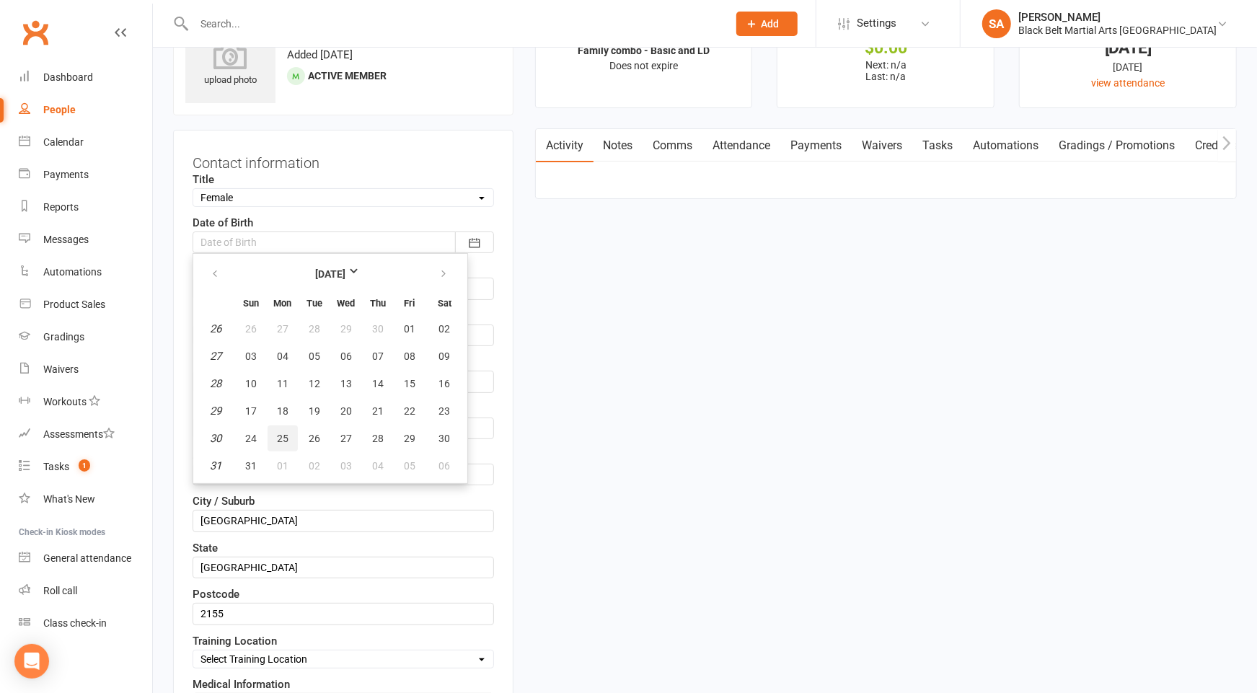
click at [281, 433] on span "25" at bounding box center [283, 439] width 12 height 12
type input "25 Jul 1994"
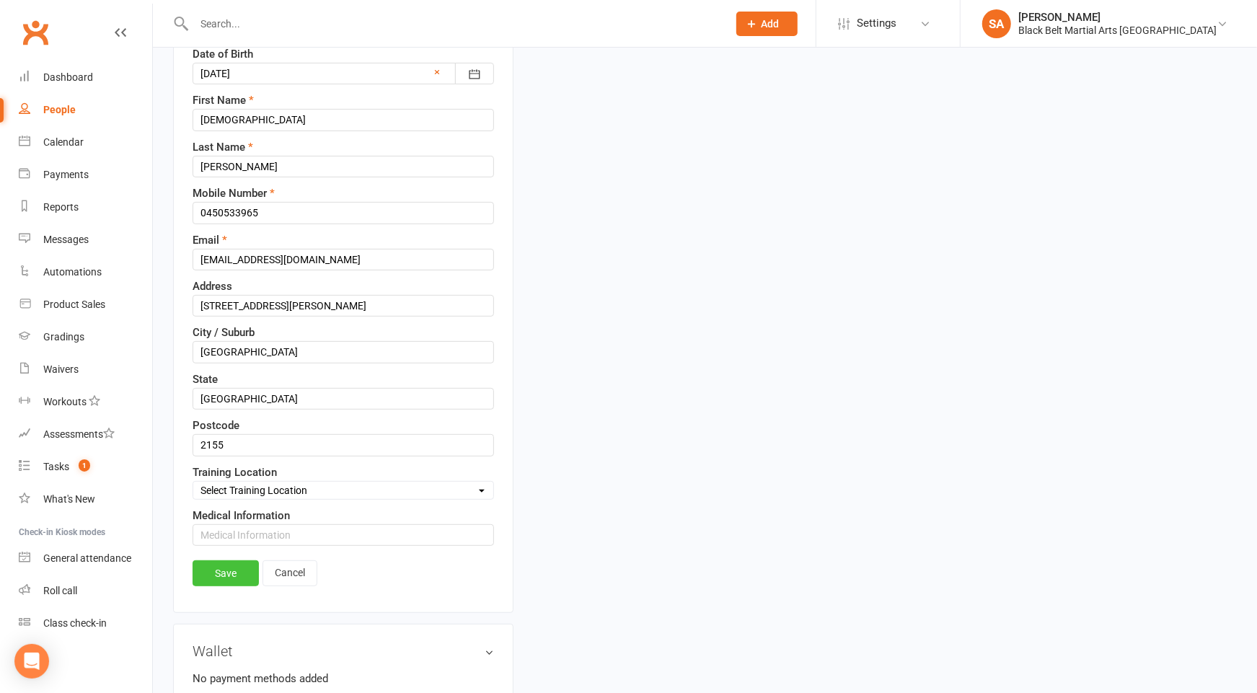
click at [226, 563] on link "Save" at bounding box center [226, 573] width 66 height 26
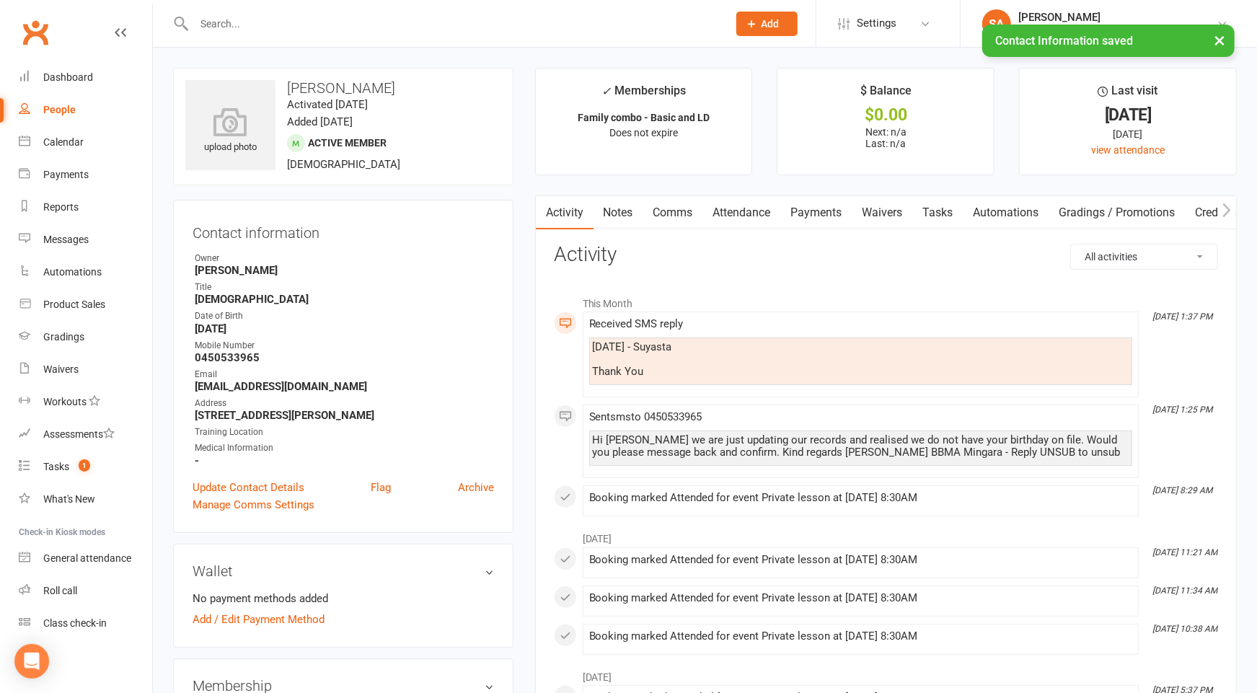
scroll to position [1, 0]
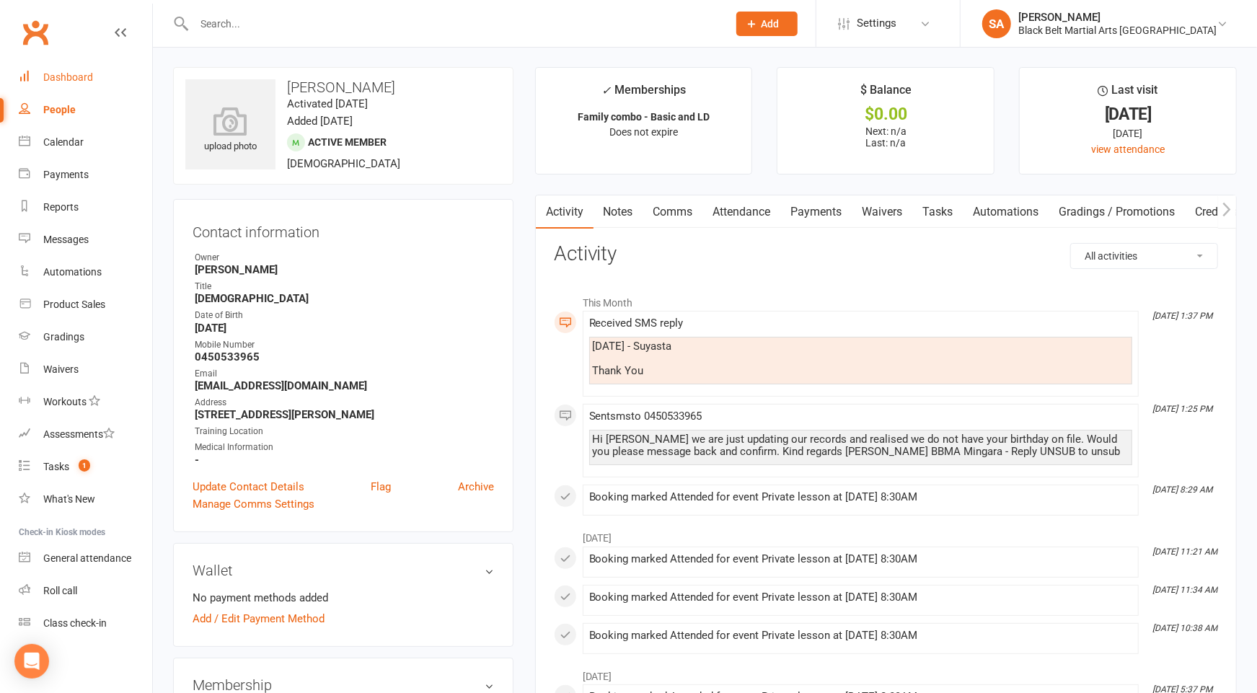
click at [67, 77] on div "Dashboard" at bounding box center [68, 77] width 50 height 12
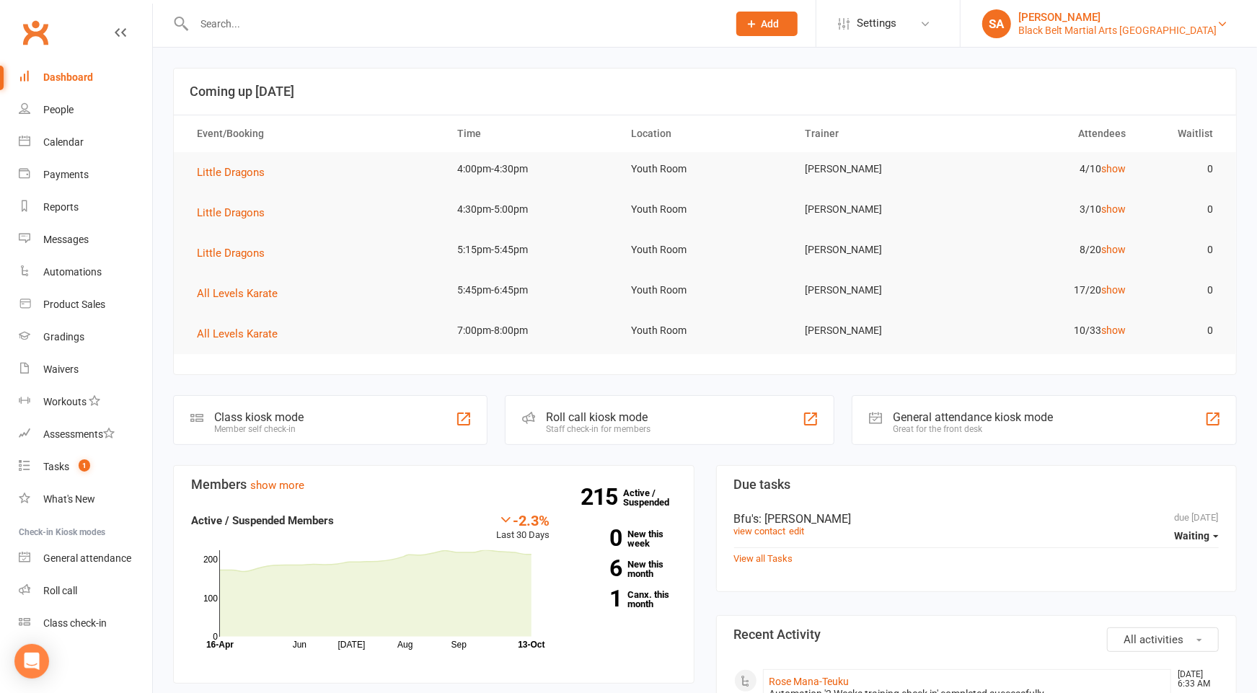
click at [1157, 17] on div "[PERSON_NAME]" at bounding box center [1117, 17] width 198 height 13
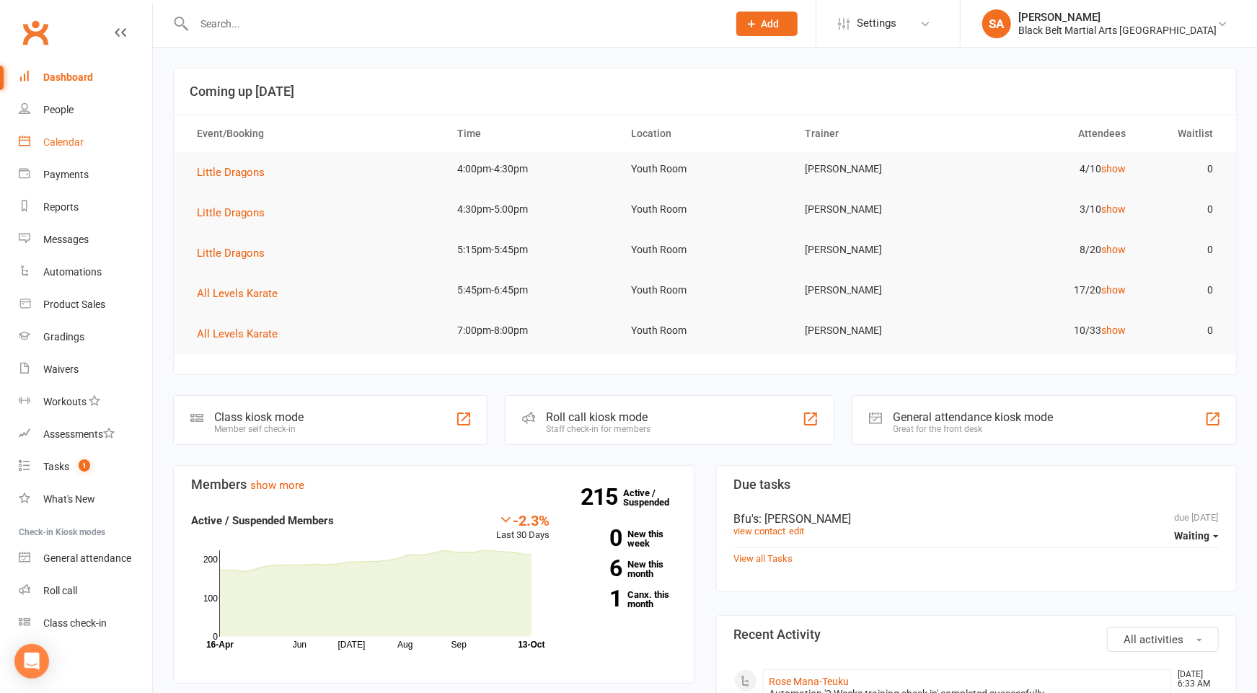
click at [64, 148] on link "Calendar" at bounding box center [85, 142] width 133 height 32
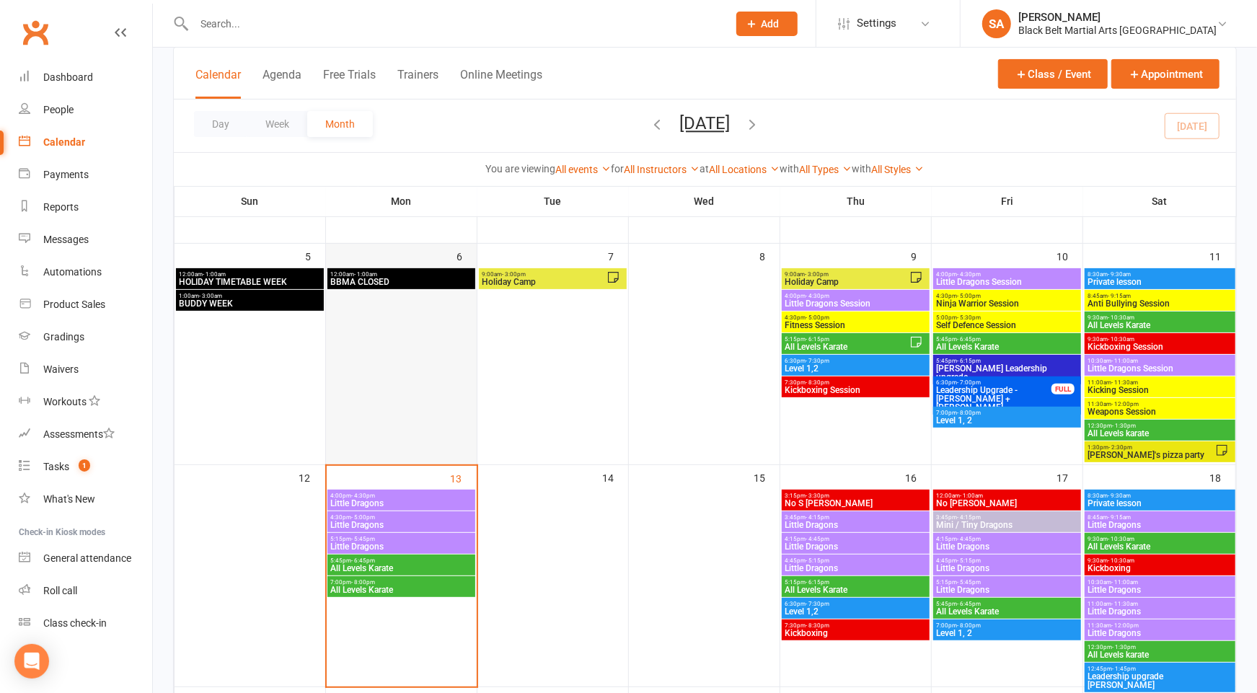
scroll to position [182, 0]
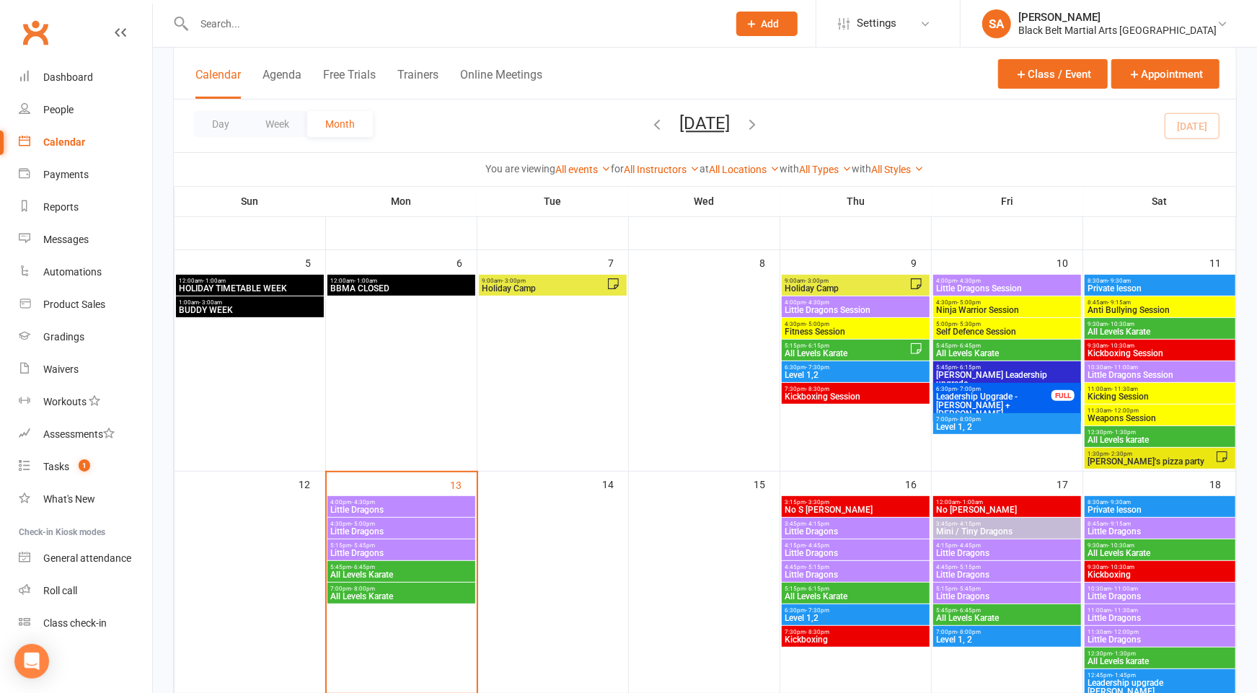
click at [577, 283] on span "9:00am - 3:00pm" at bounding box center [544, 281] width 125 height 6
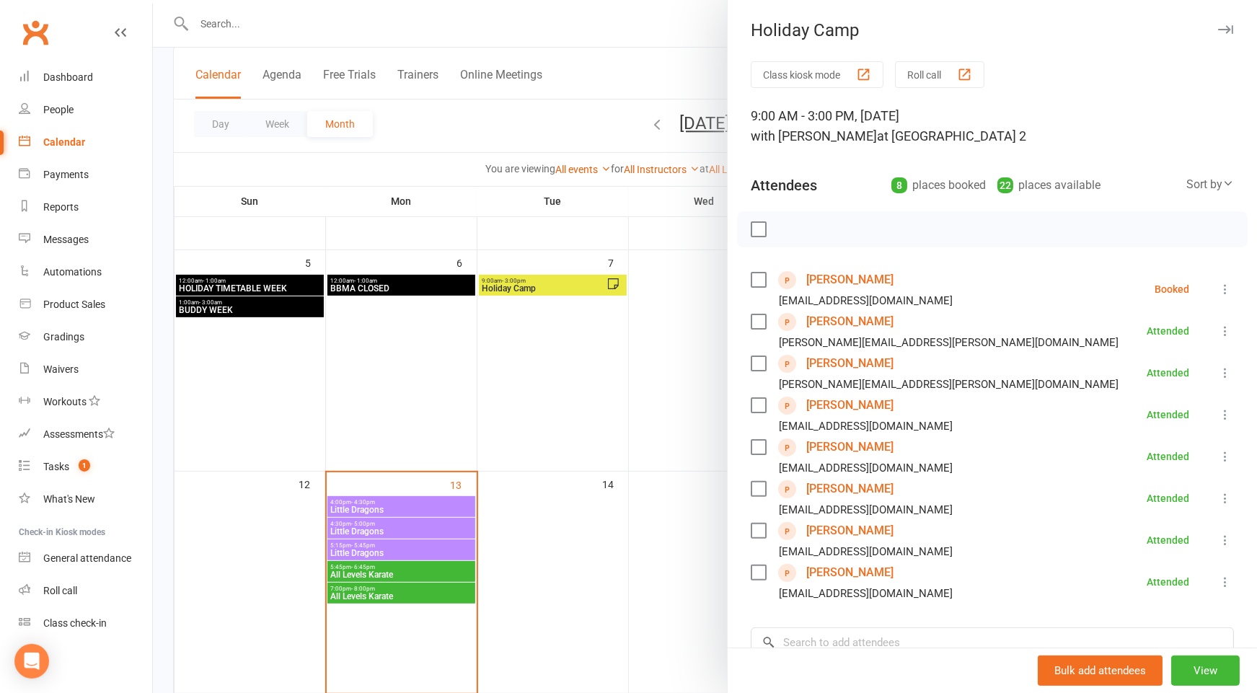
click at [552, 365] on div at bounding box center [705, 346] width 1104 height 693
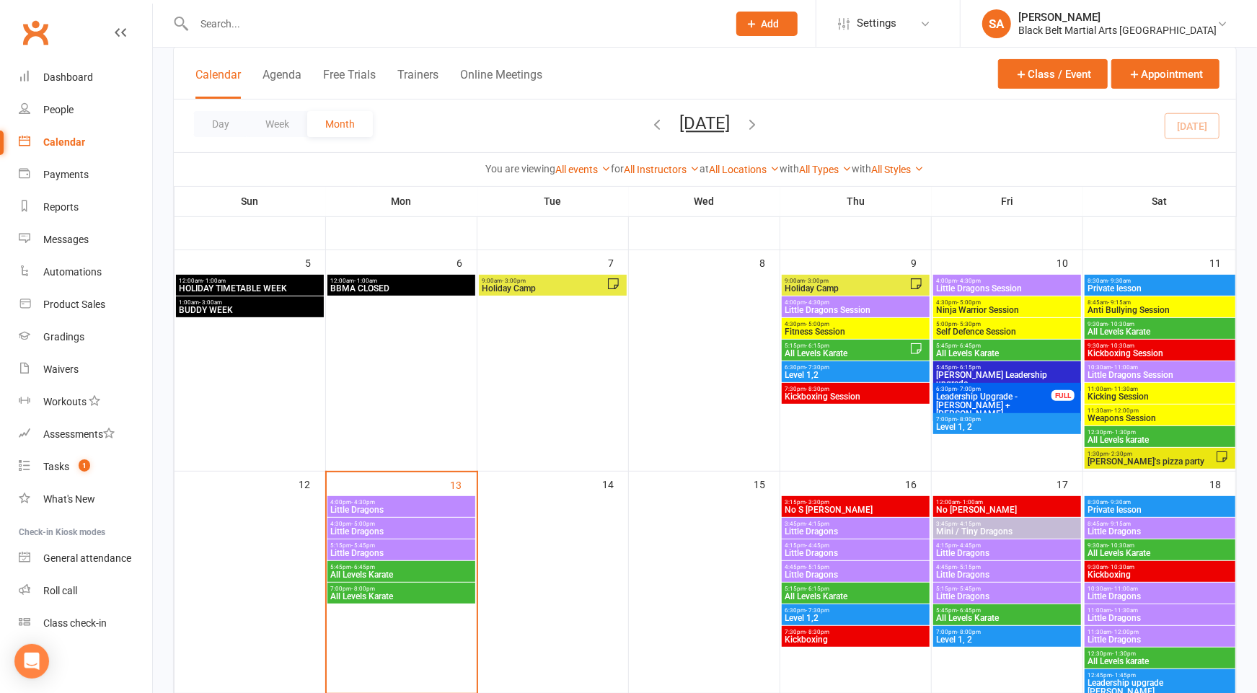
click at [821, 285] on span "Holiday Camp" at bounding box center [847, 288] width 125 height 9
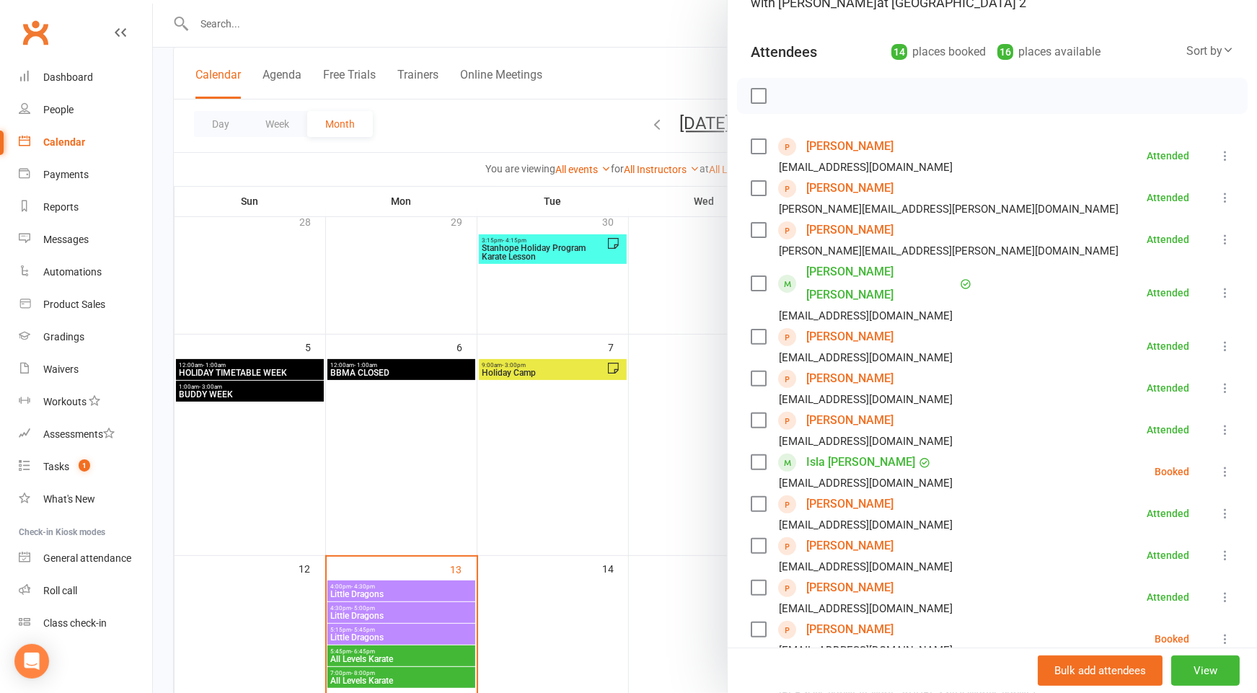
scroll to position [131, 0]
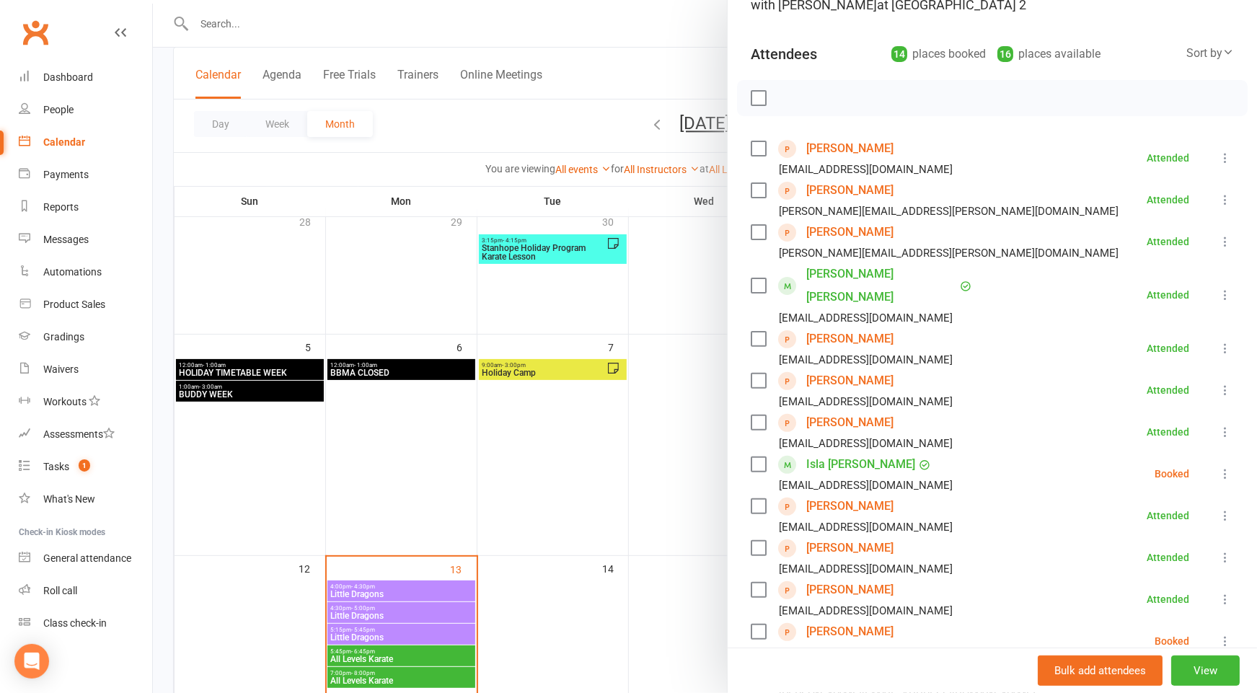
click at [613, 488] on div at bounding box center [705, 346] width 1104 height 693
